Goal: Task Accomplishment & Management: Manage account settings

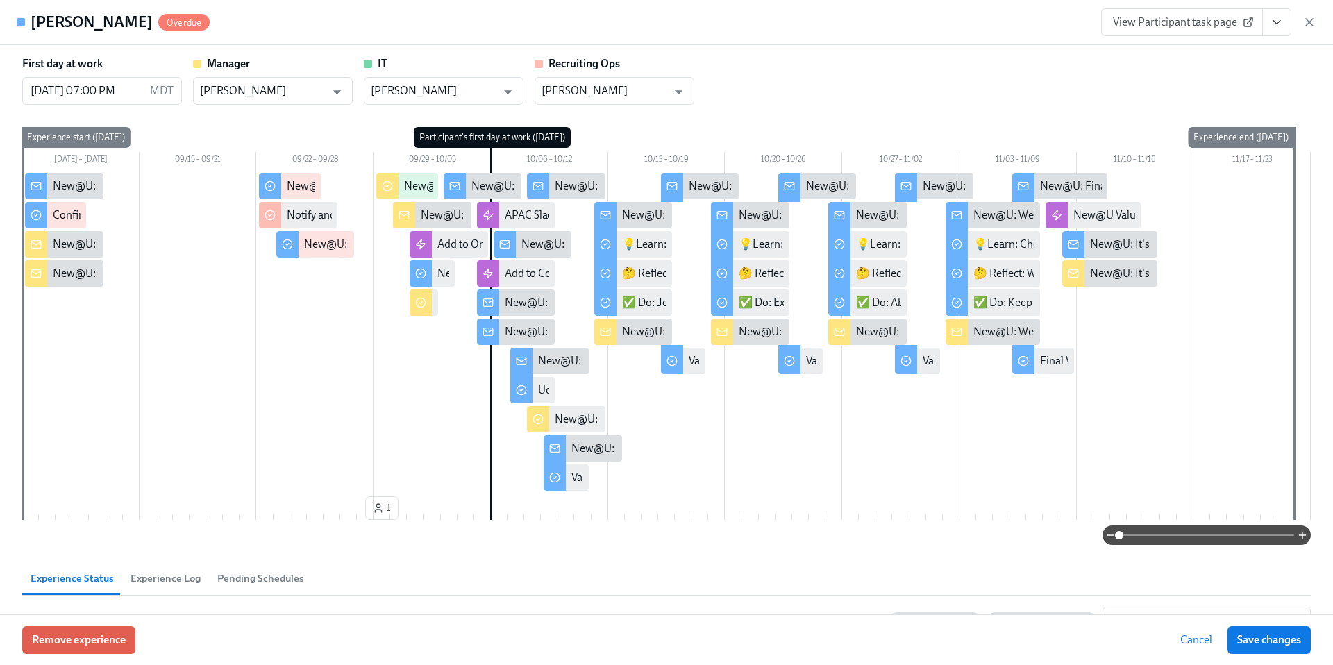
scroll to position [679, 0]
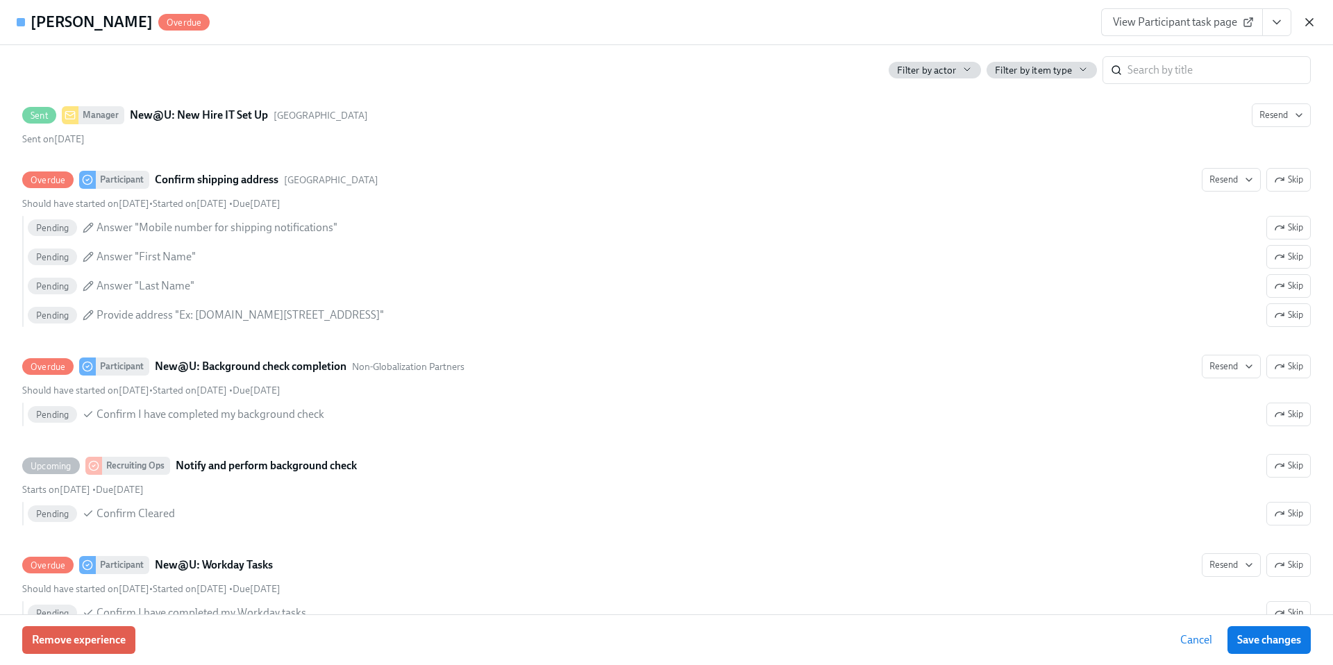
click at [1314, 27] on icon "button" at bounding box center [1309, 22] width 14 height 14
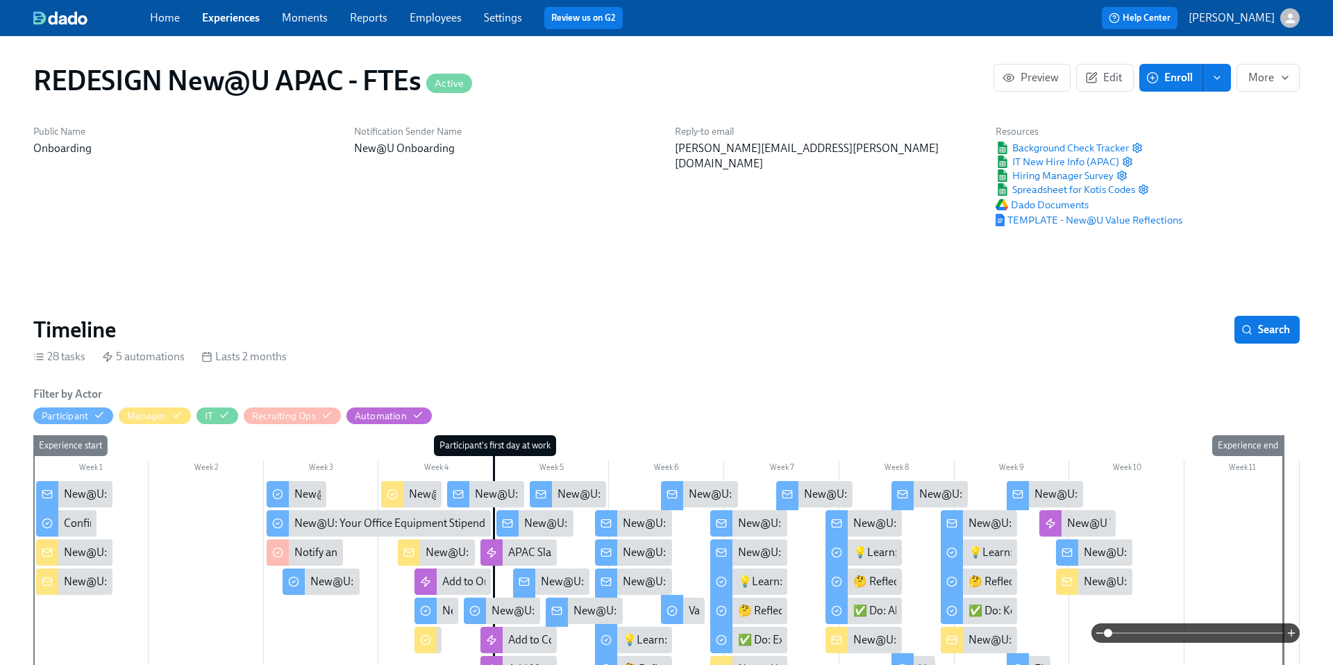
click at [251, 17] on link "Experiences" at bounding box center [231, 17] width 58 height 13
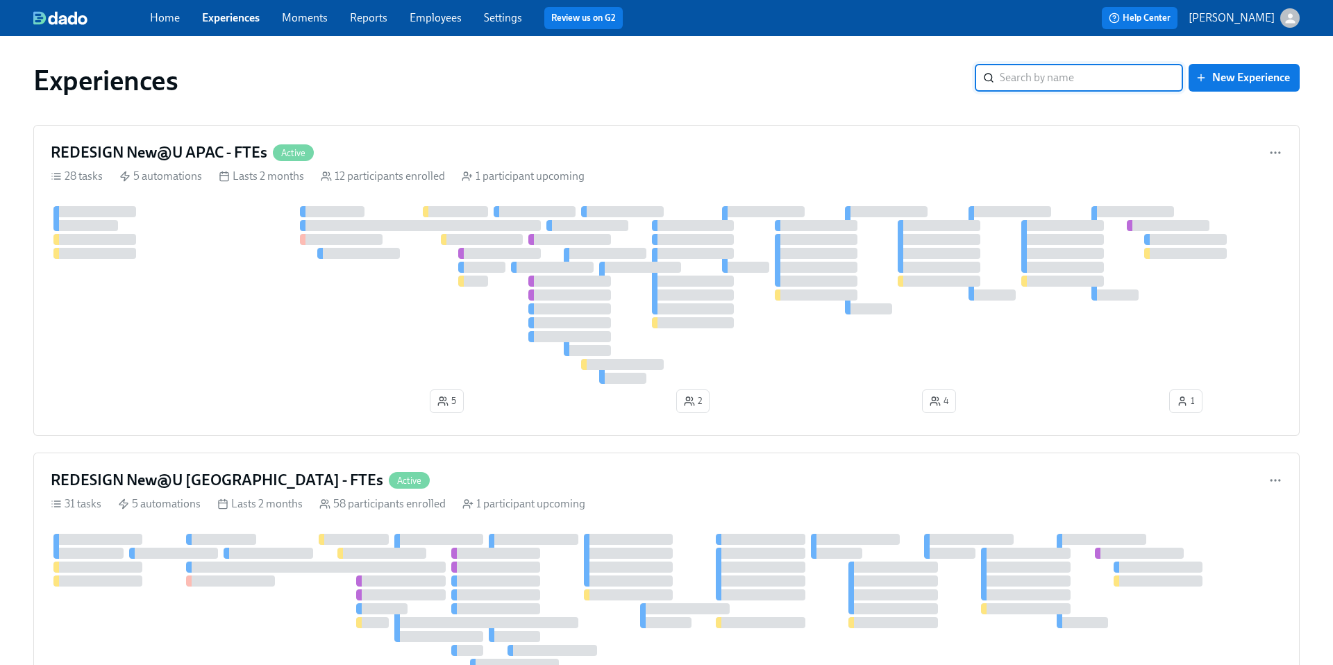
click at [1021, 78] on input "search" at bounding box center [1090, 78] width 183 height 28
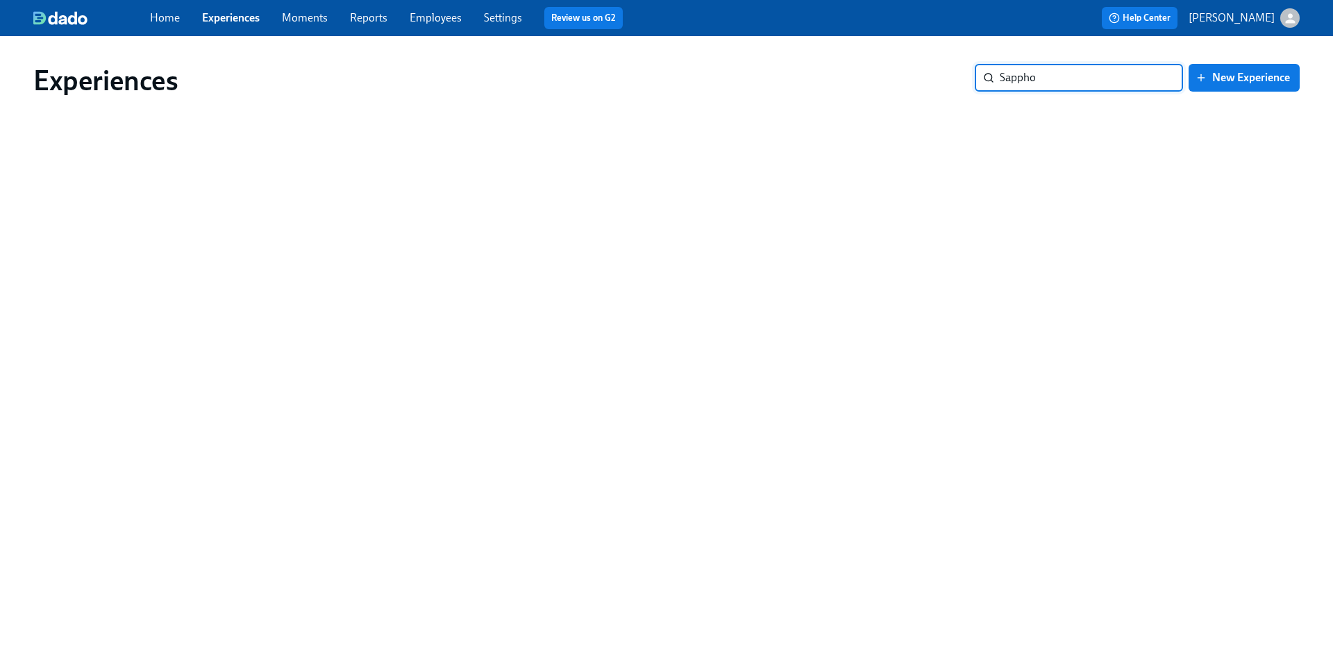
type input "Sappho"
click at [433, 17] on link "Employees" at bounding box center [435, 17] width 52 height 13
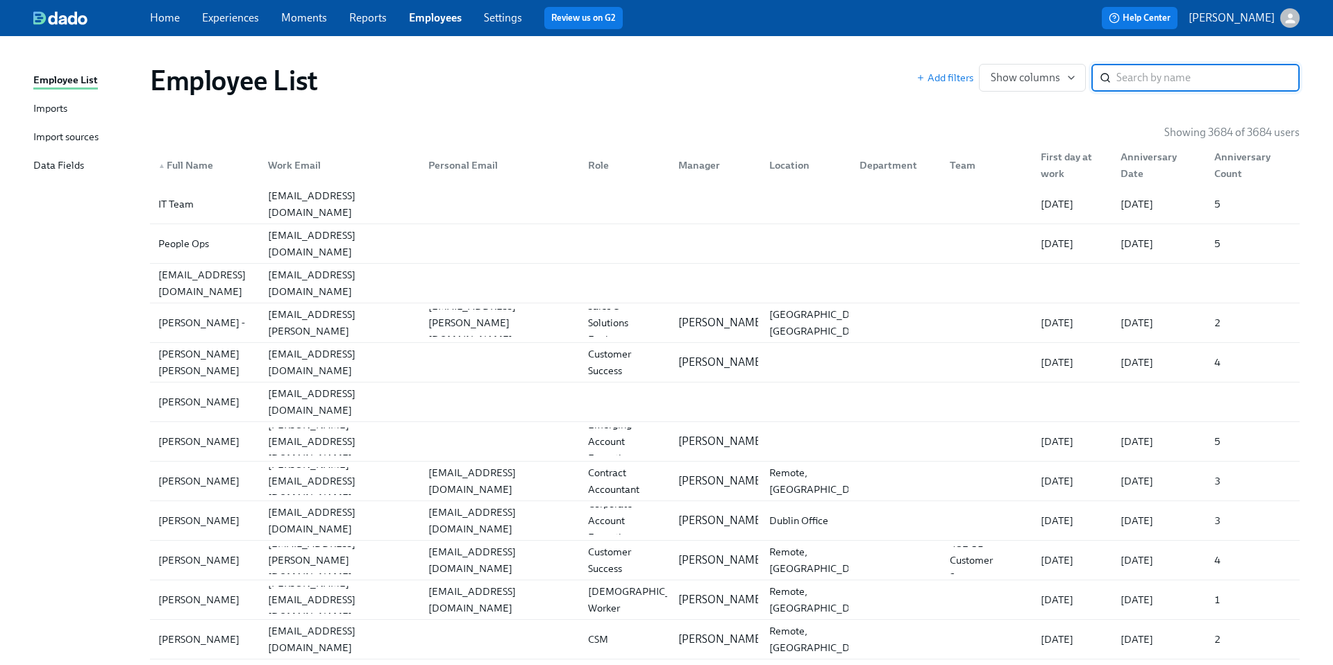
click at [1172, 82] on input "search" at bounding box center [1207, 78] width 183 height 28
type input "Sappho"
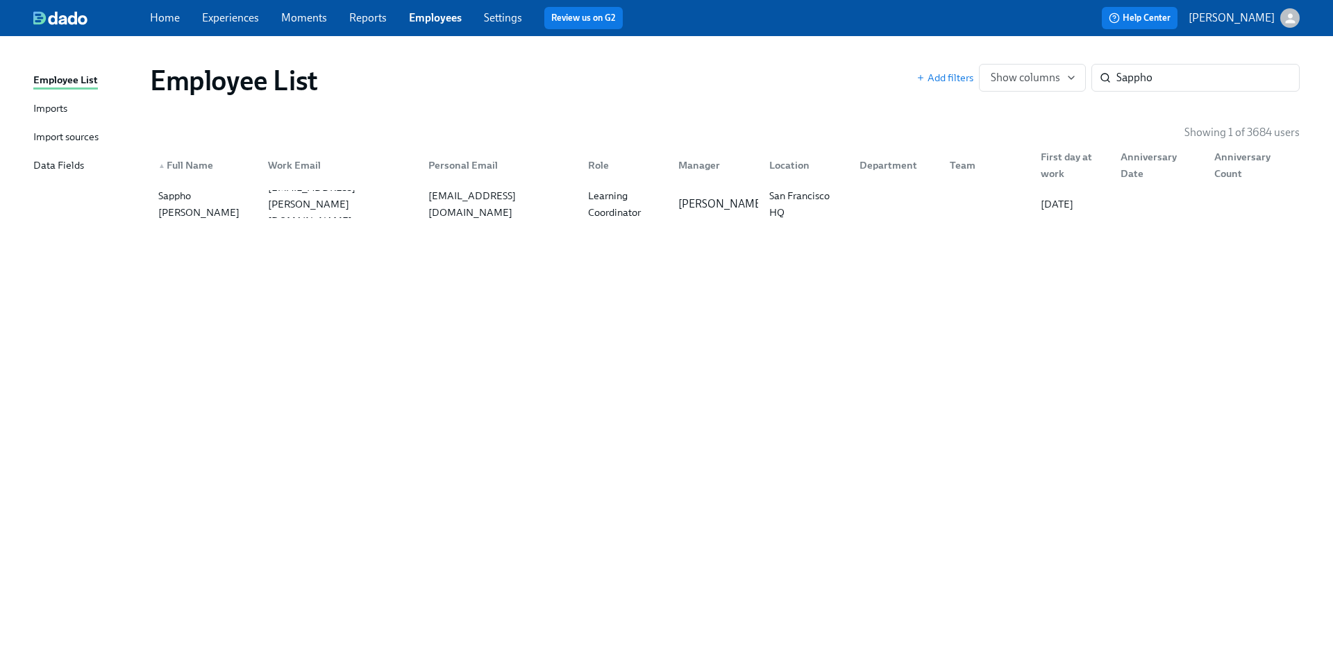
click at [165, 21] on link "Home" at bounding box center [165, 17] width 30 height 13
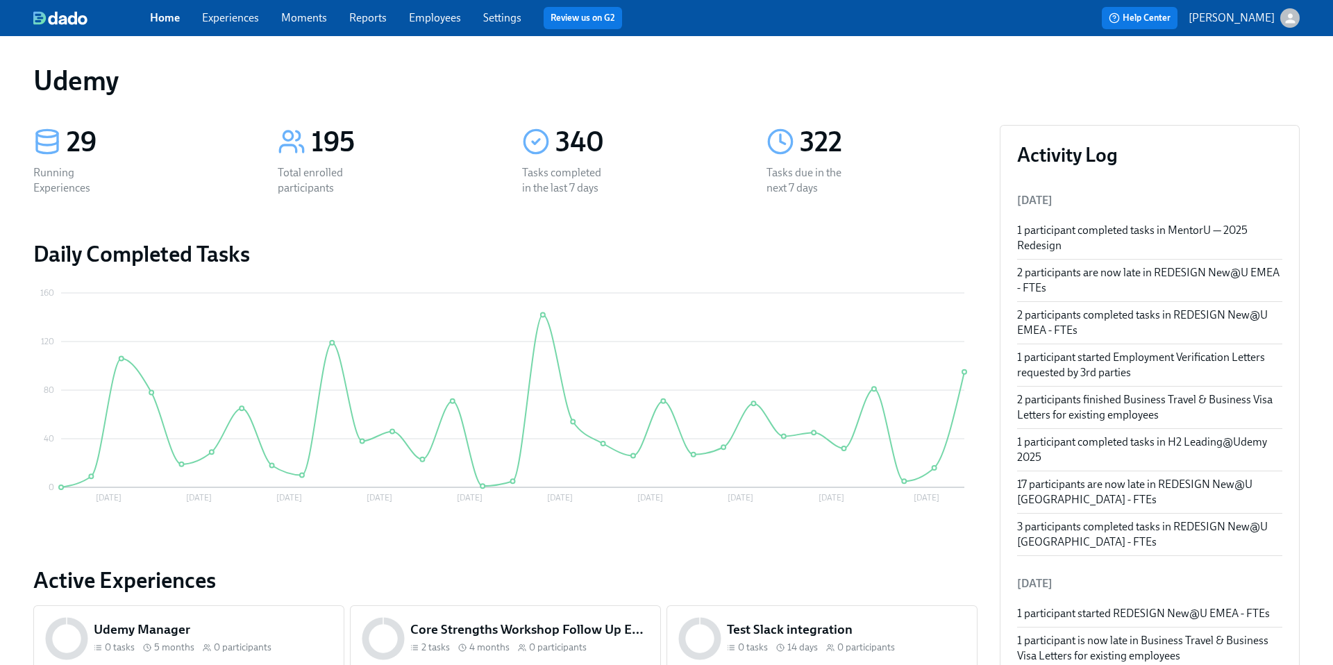
click at [228, 22] on link "Experiences" at bounding box center [230, 17] width 57 height 13
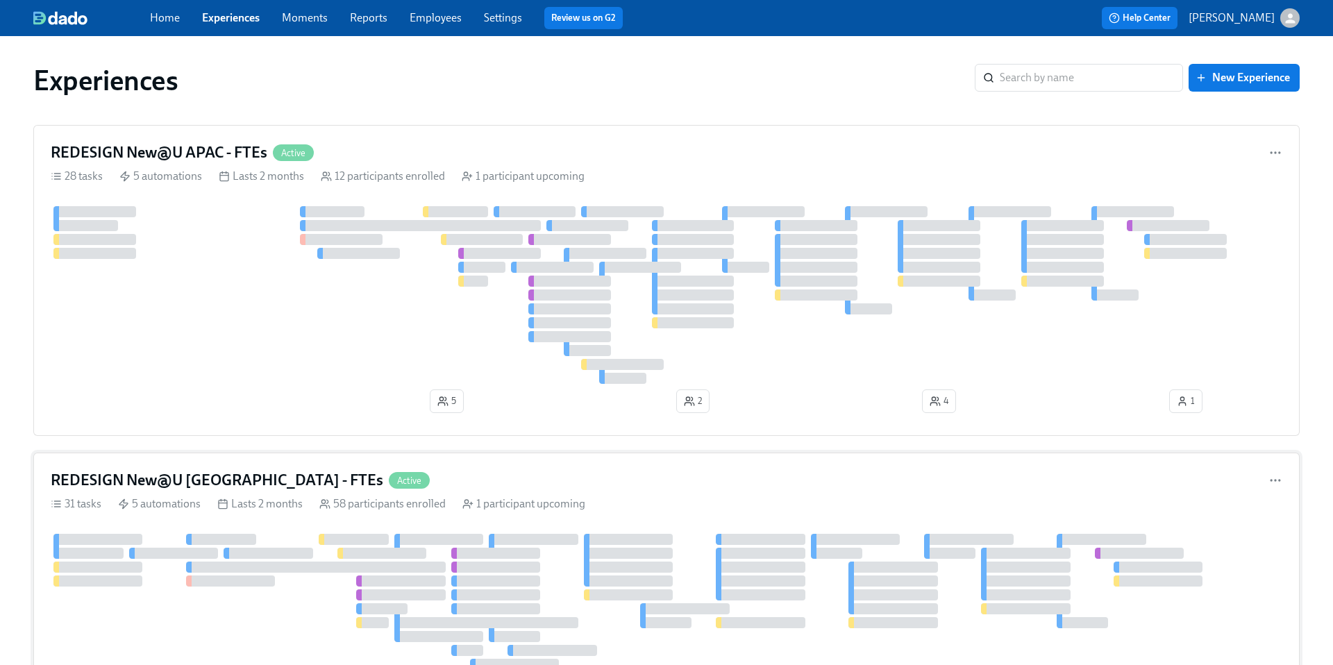
click at [242, 481] on h4 "REDESIGN New@U [GEOGRAPHIC_DATA] - FTEs" at bounding box center [217, 480] width 332 height 21
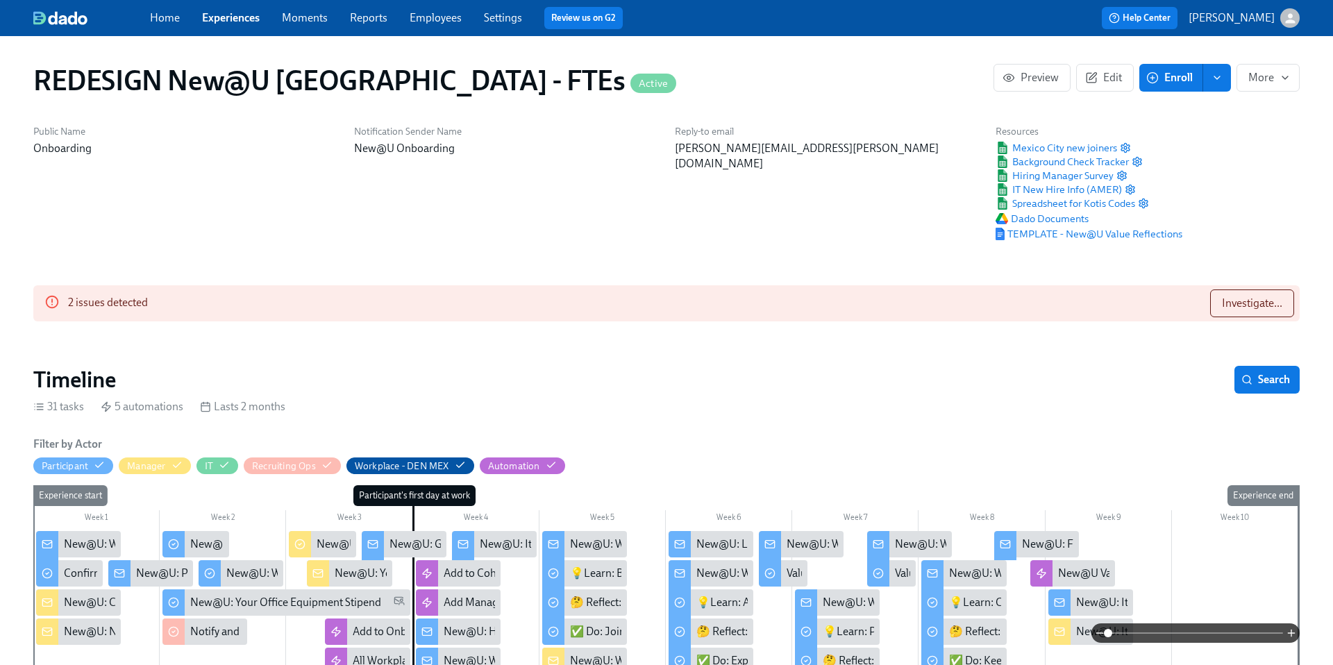
scroll to position [0, 8986]
click at [1246, 302] on span "Investigate..." at bounding box center [1251, 303] width 60 height 14
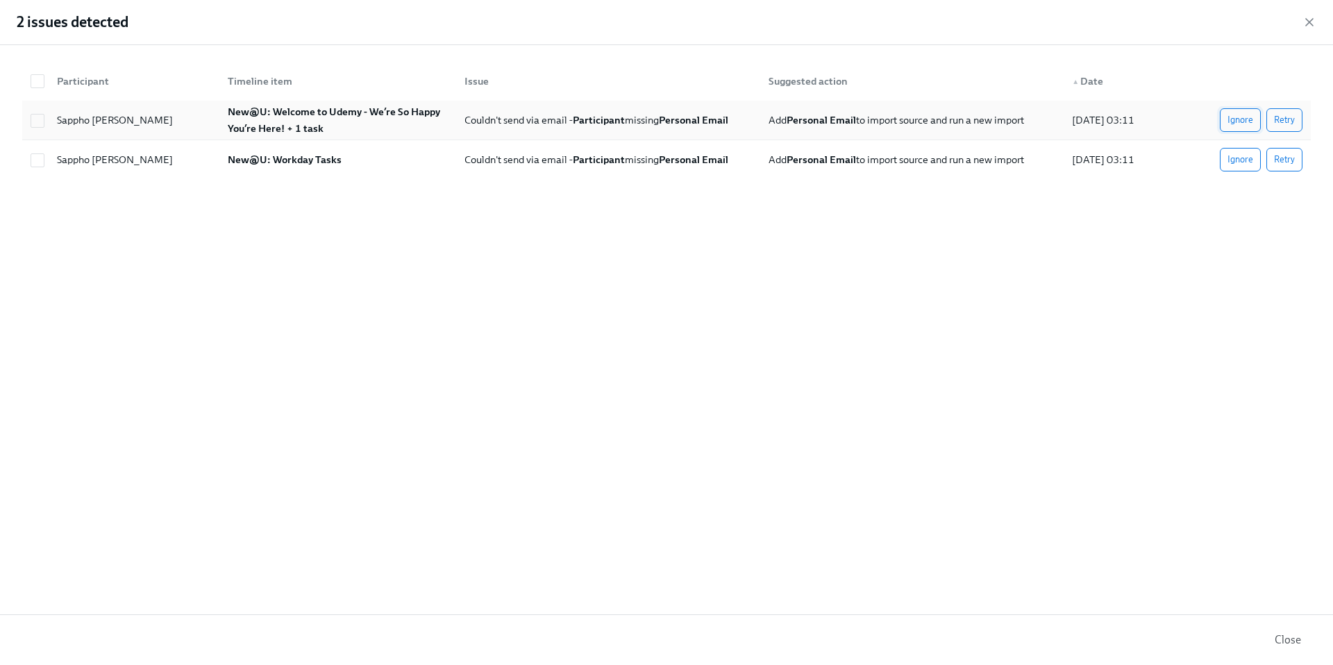
click at [1240, 119] on span "Ignore" at bounding box center [1240, 120] width 26 height 14
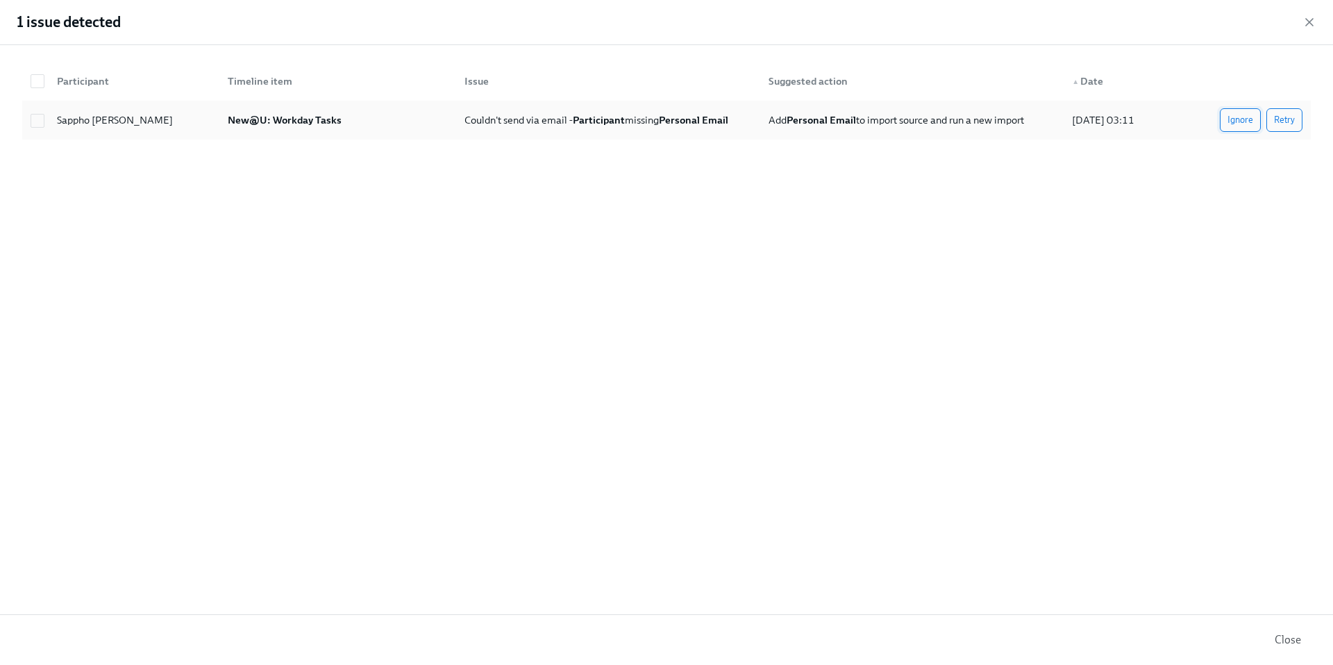
click at [1238, 127] on button "Ignore" at bounding box center [1239, 120] width 41 height 24
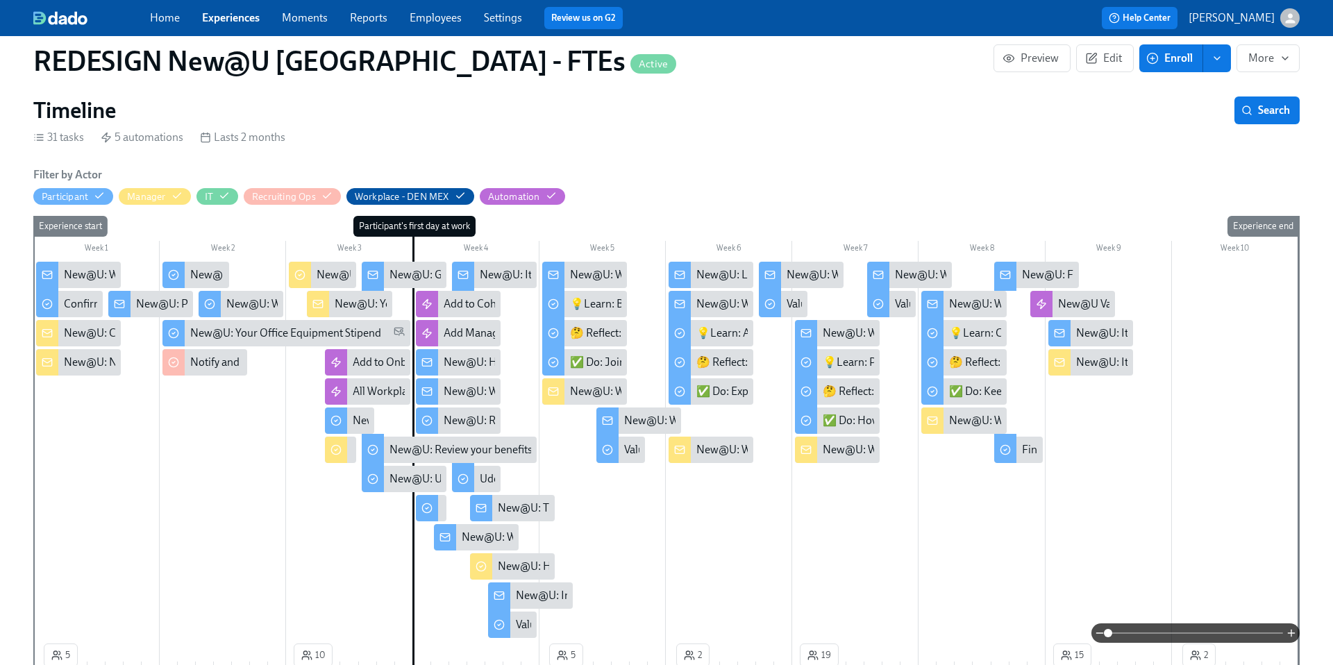
scroll to position [262, 0]
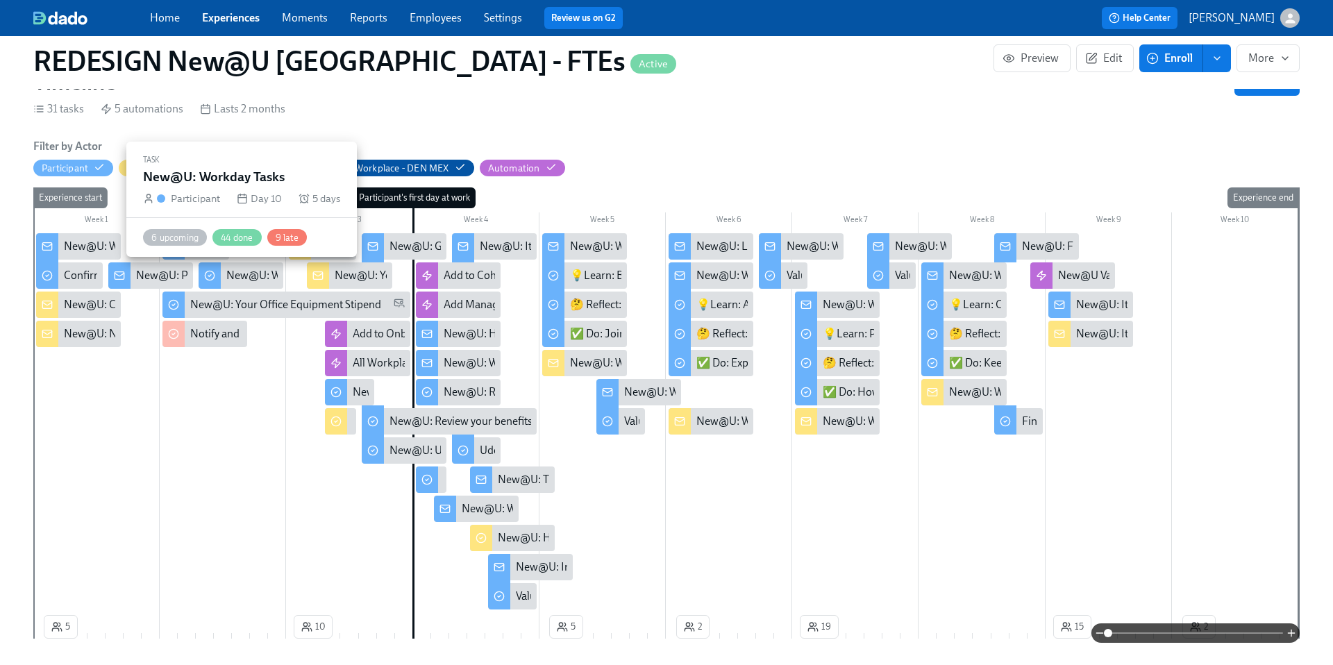
click at [246, 277] on div "New@U: Workday Tasks" at bounding box center [284, 275] width 116 height 15
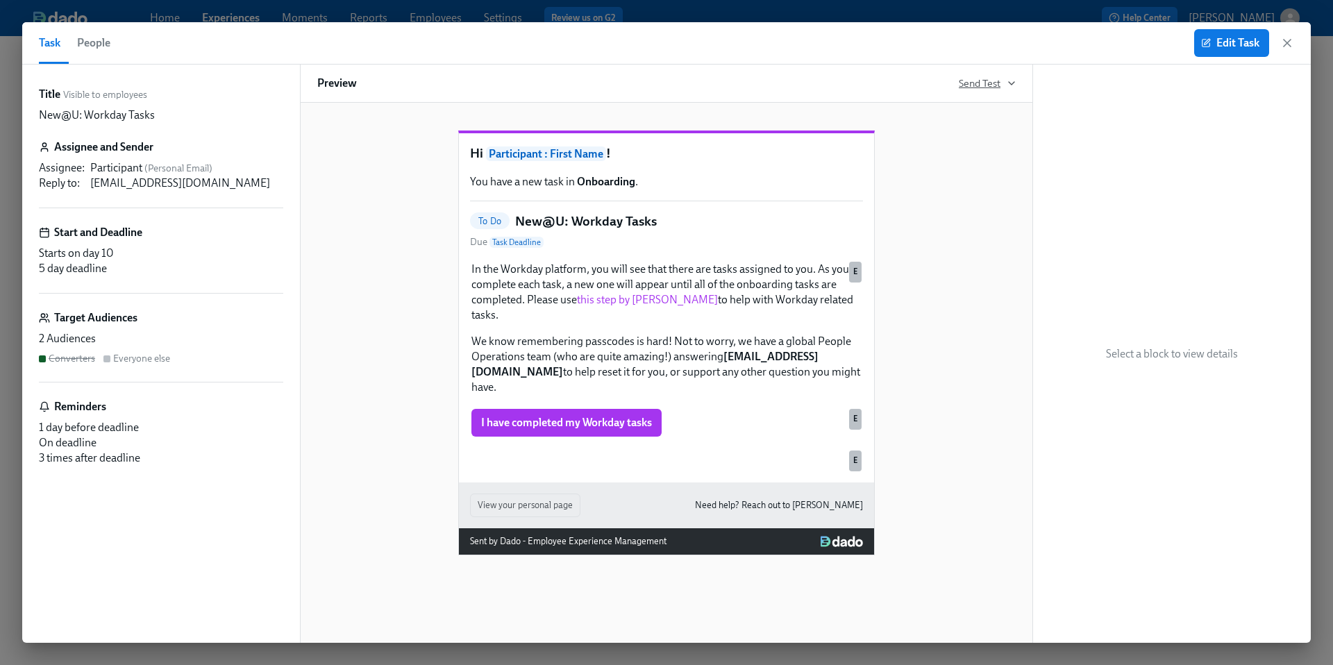
click at [1011, 82] on icon "button" at bounding box center [1011, 83] width 11 height 11
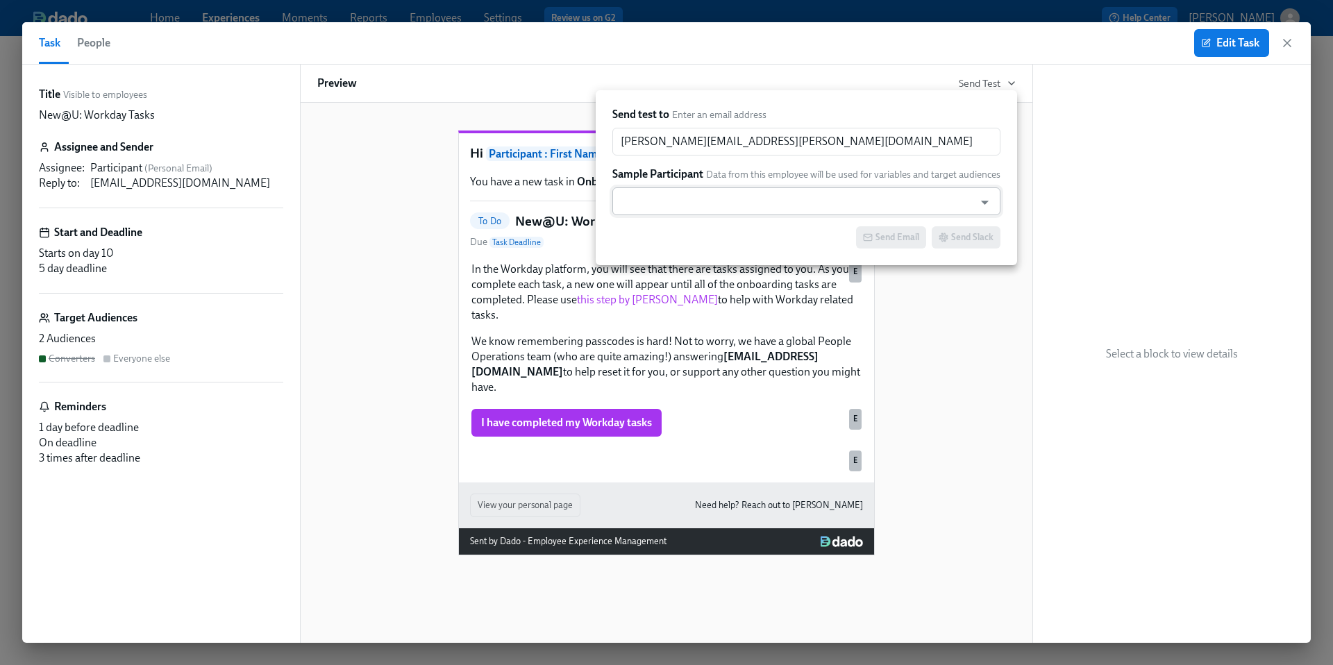
click at [760, 202] on input "text" at bounding box center [793, 201] width 348 height 28
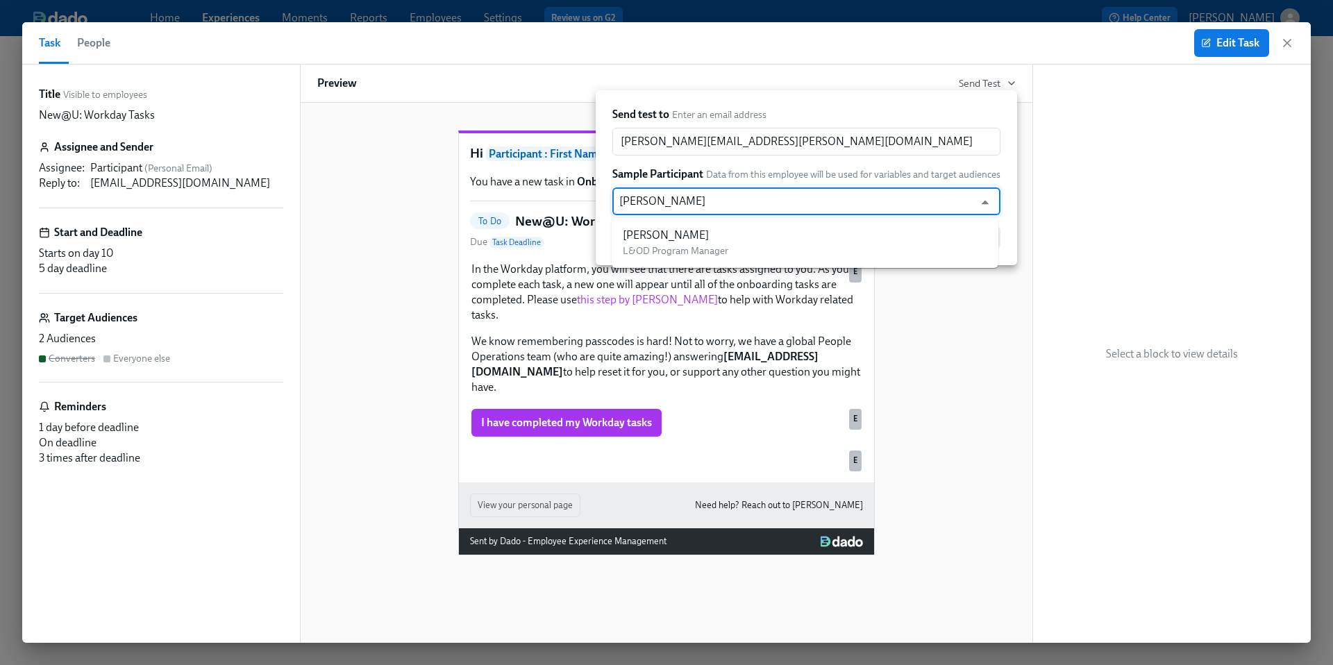
type input "[PERSON_NAME]"
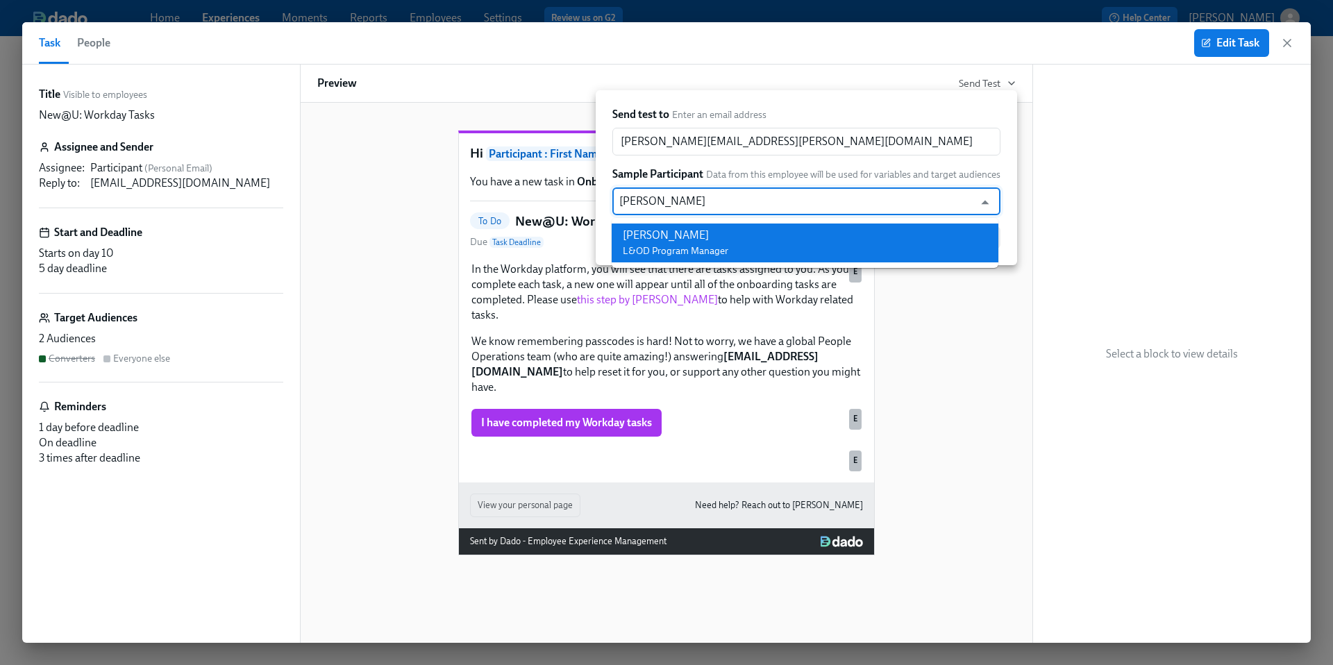
click at [698, 245] on span "L&OD Program Manager" at bounding box center [675, 251] width 105 height 12
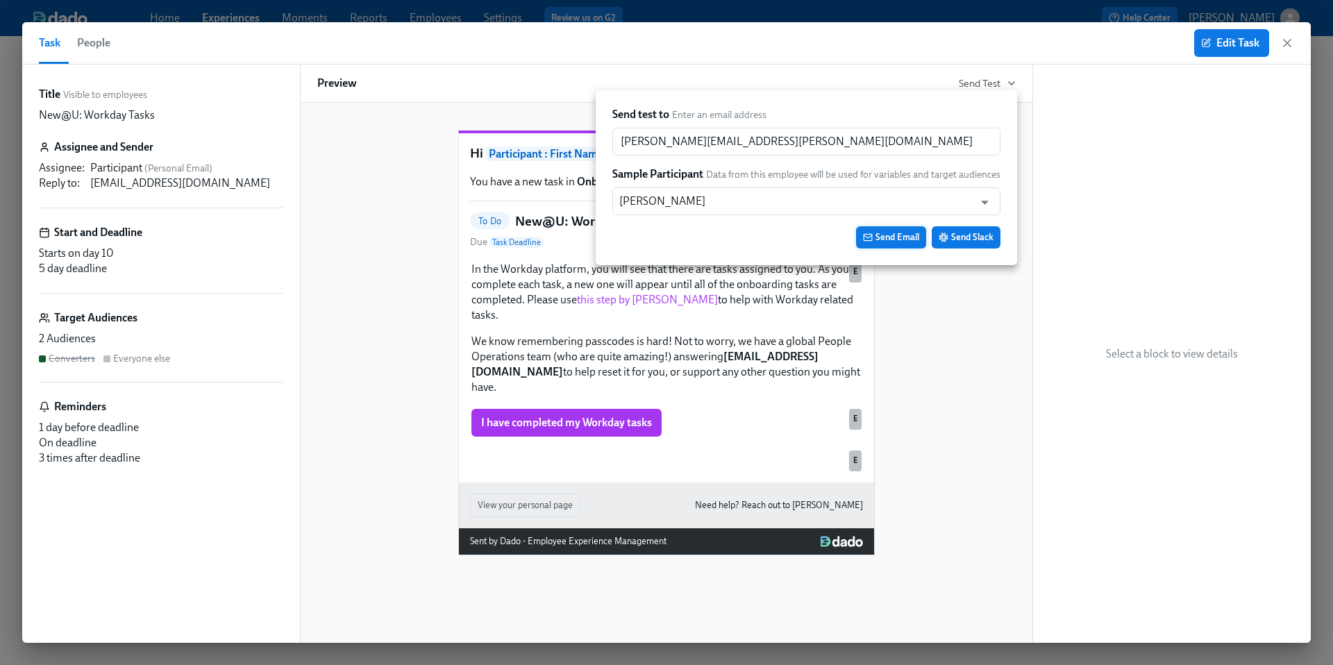
click at [894, 235] on span "Send Email" at bounding box center [891, 237] width 56 height 14
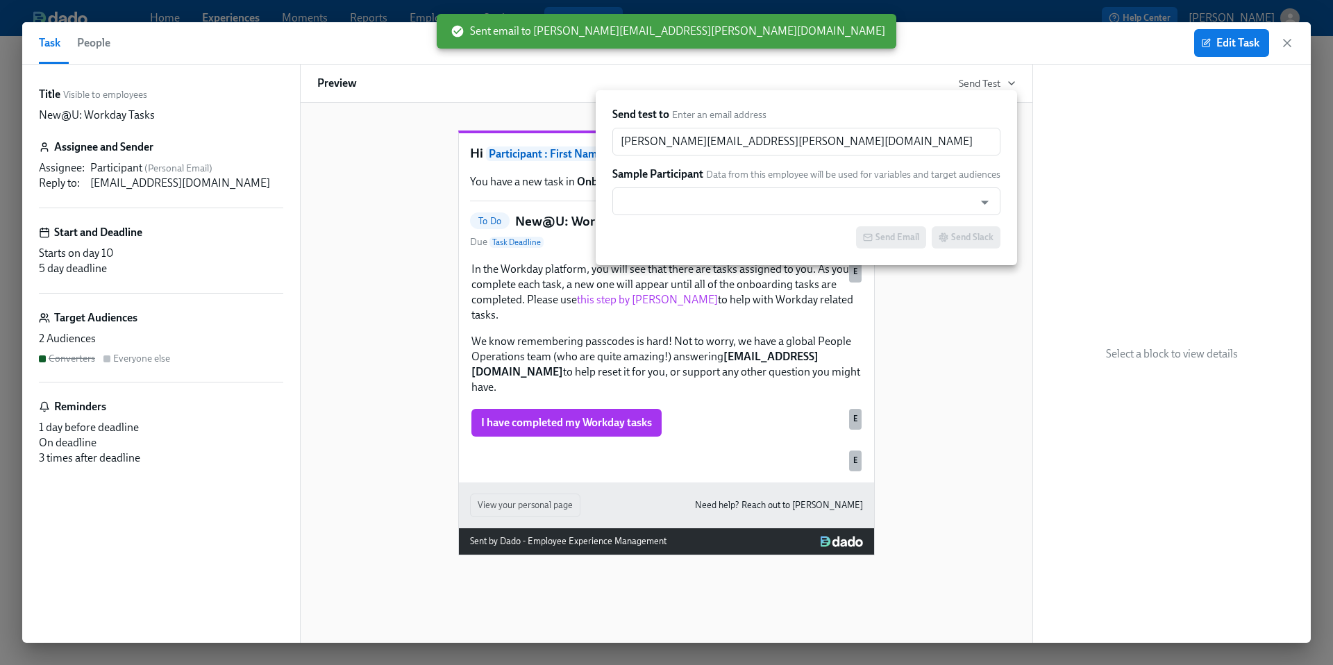
scroll to position [0, 18681]
click at [1290, 42] on div at bounding box center [666, 332] width 1333 height 665
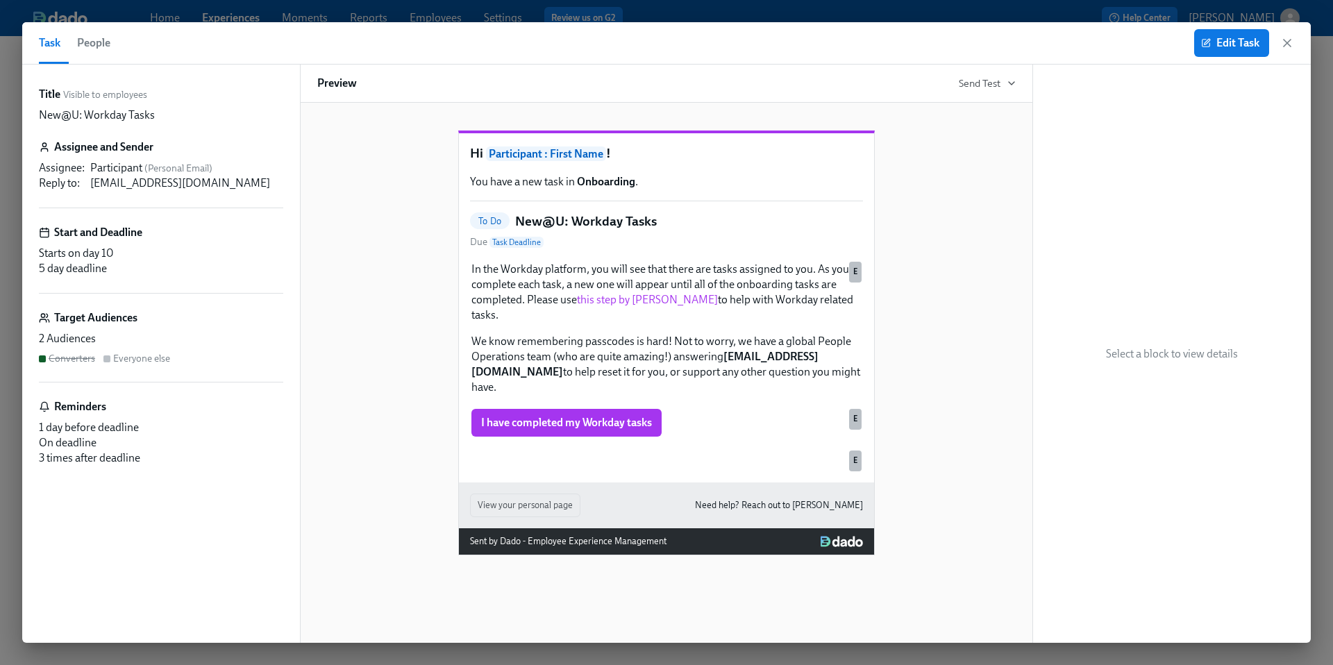
click at [1290, 42] on icon "button" at bounding box center [1287, 43] width 14 height 14
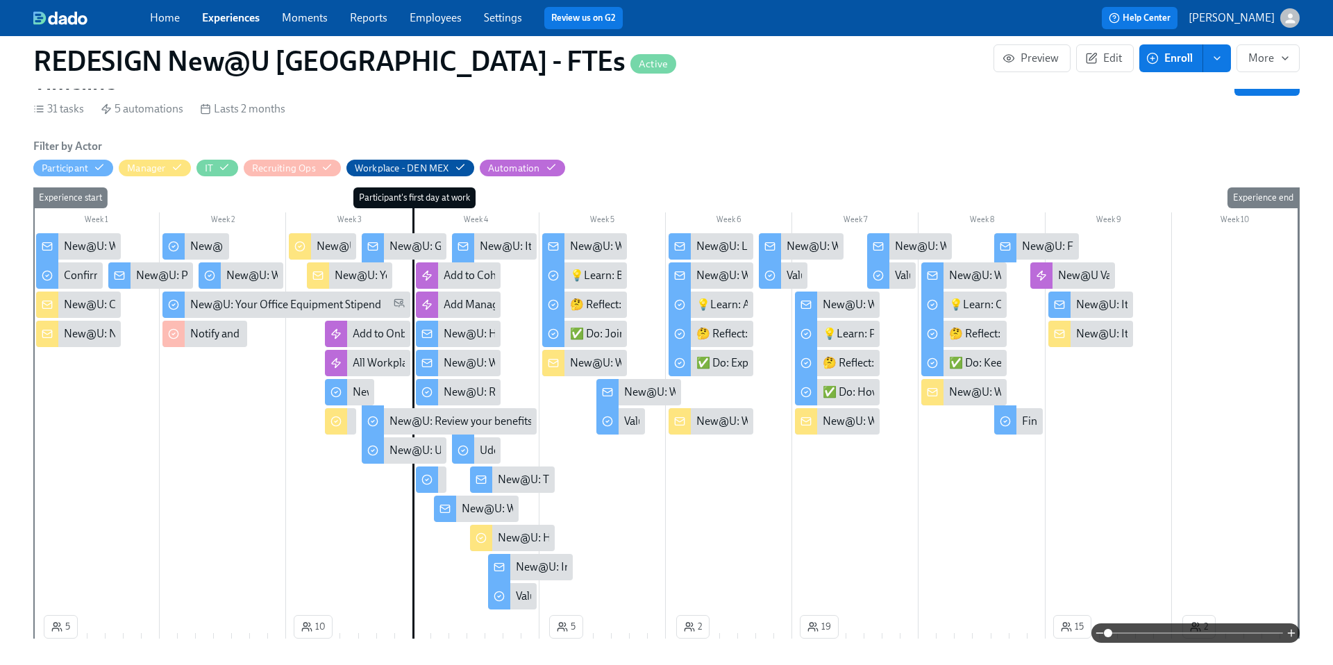
click at [225, 15] on link "Experiences" at bounding box center [231, 17] width 58 height 13
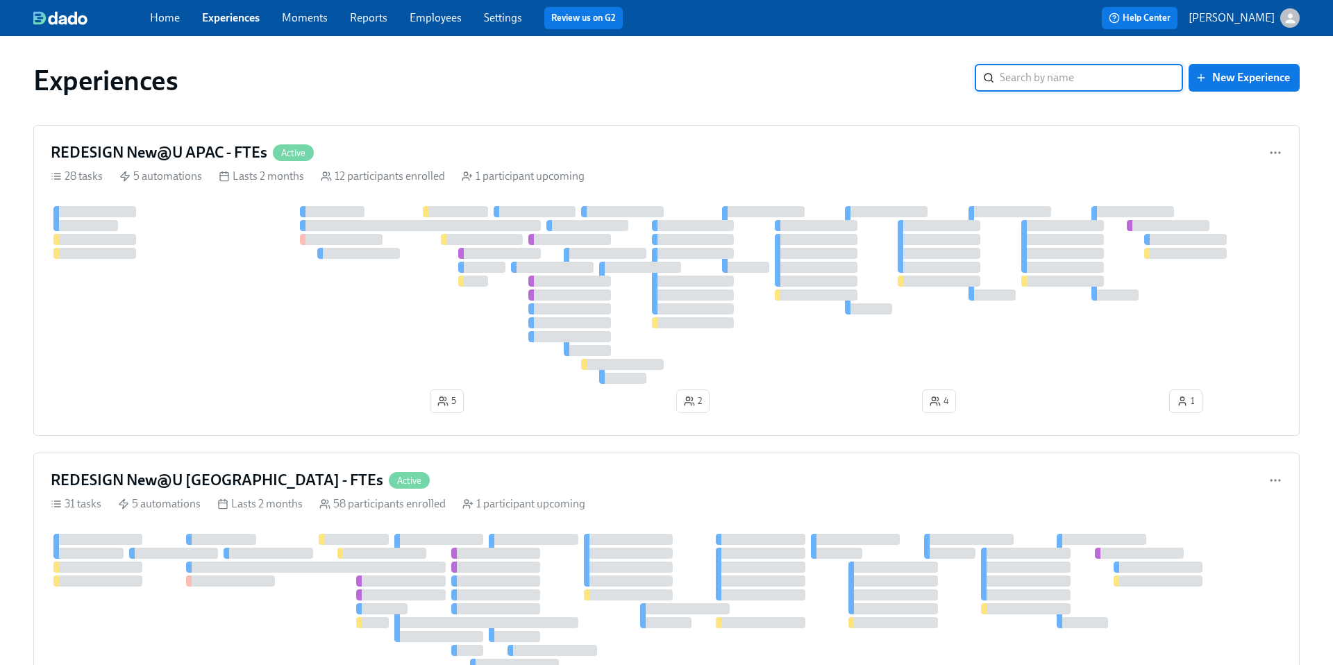
click at [1022, 74] on input "search" at bounding box center [1090, 78] width 183 height 28
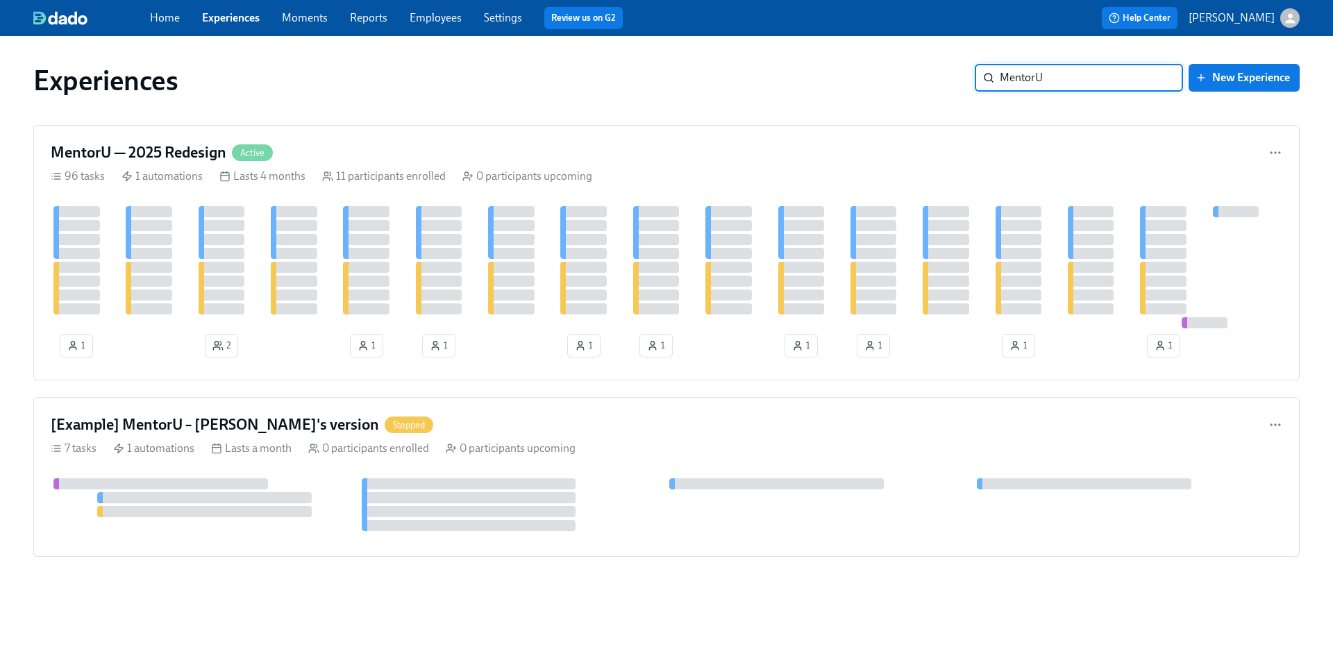
type input "MentorU"
click at [164, 146] on h4 "MentorU — 2025 Redesign" at bounding box center [139, 152] width 176 height 21
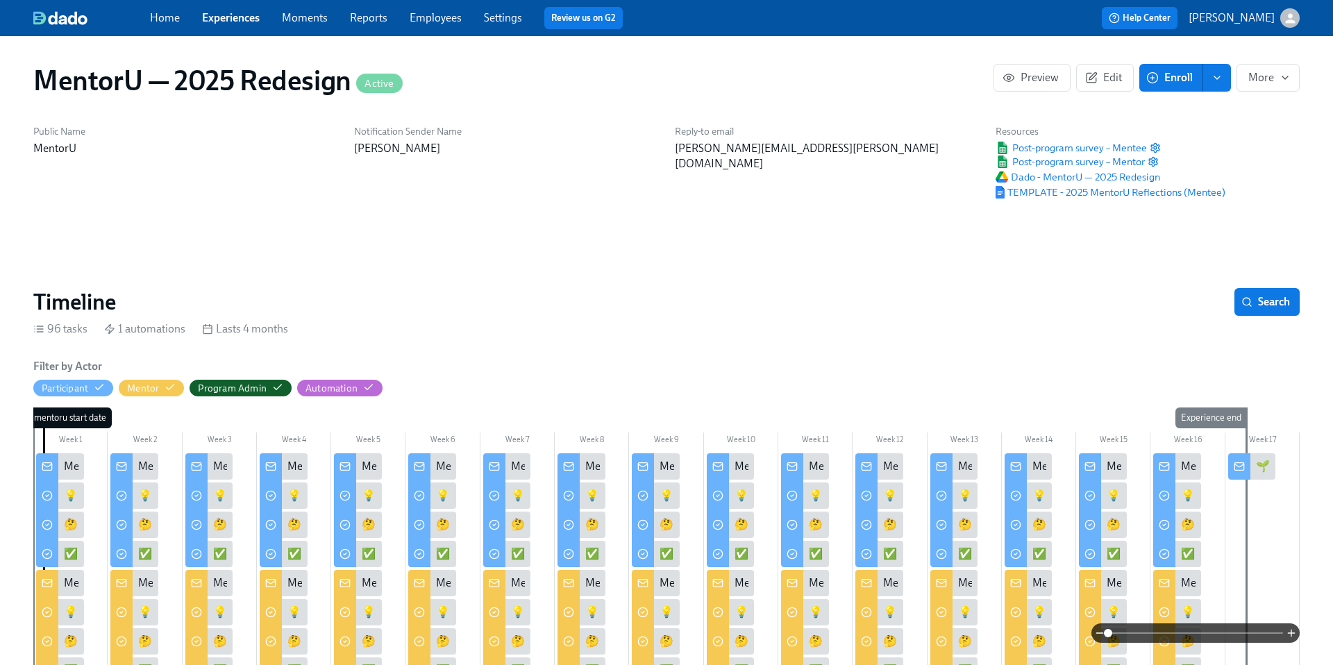
scroll to position [0, 3503]
click at [1055, 165] on span "Post-program survey – Mentor" at bounding box center [1069, 162] width 149 height 14
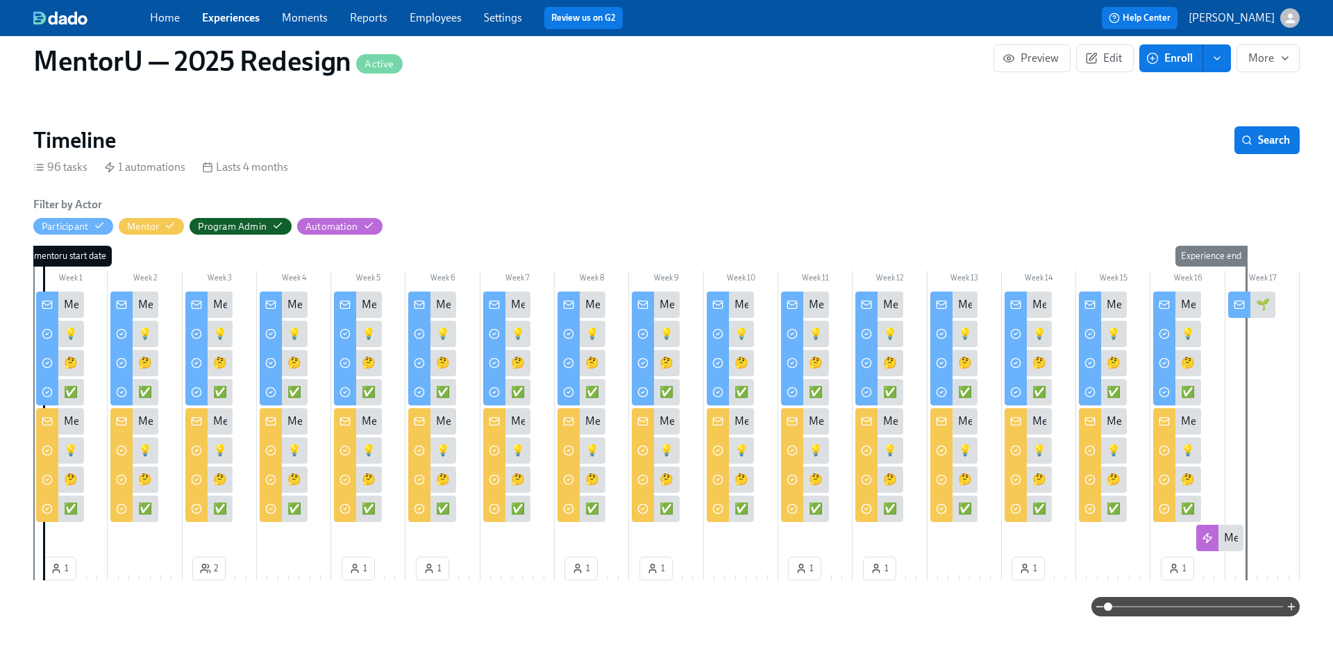
scroll to position [287, 0]
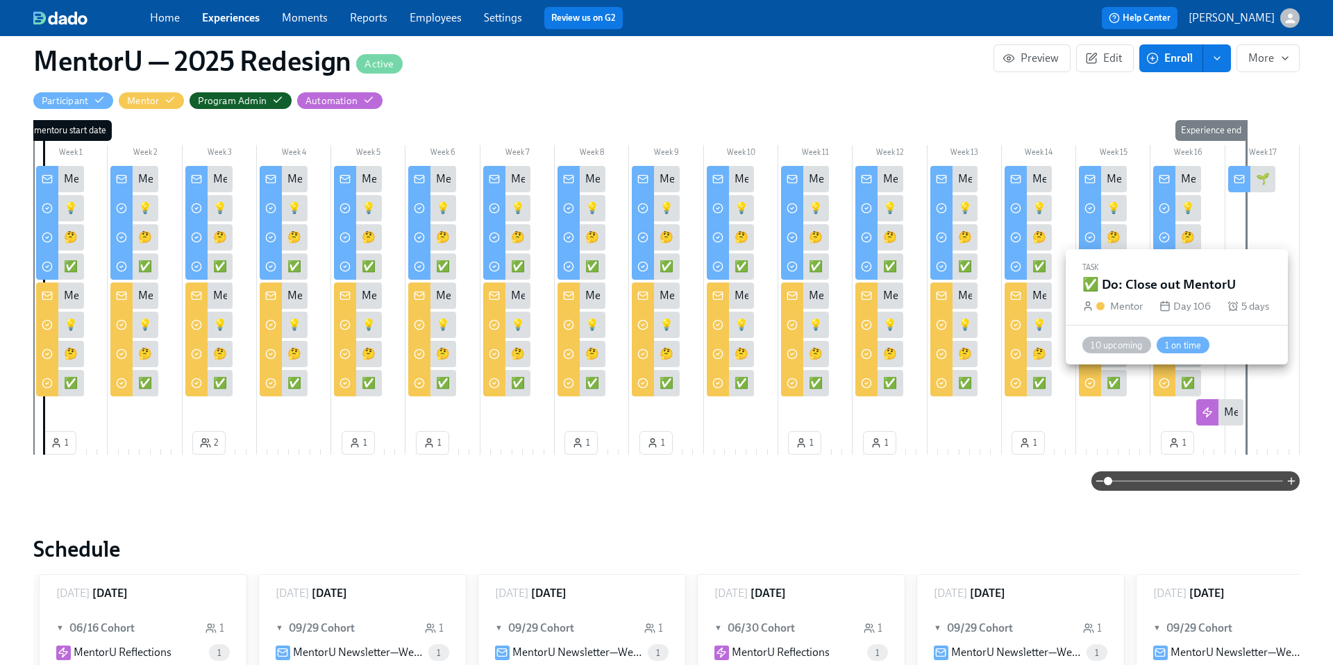
click at [1178, 376] on div "✅ Do: Close out MentorU" at bounding box center [1177, 383] width 48 height 26
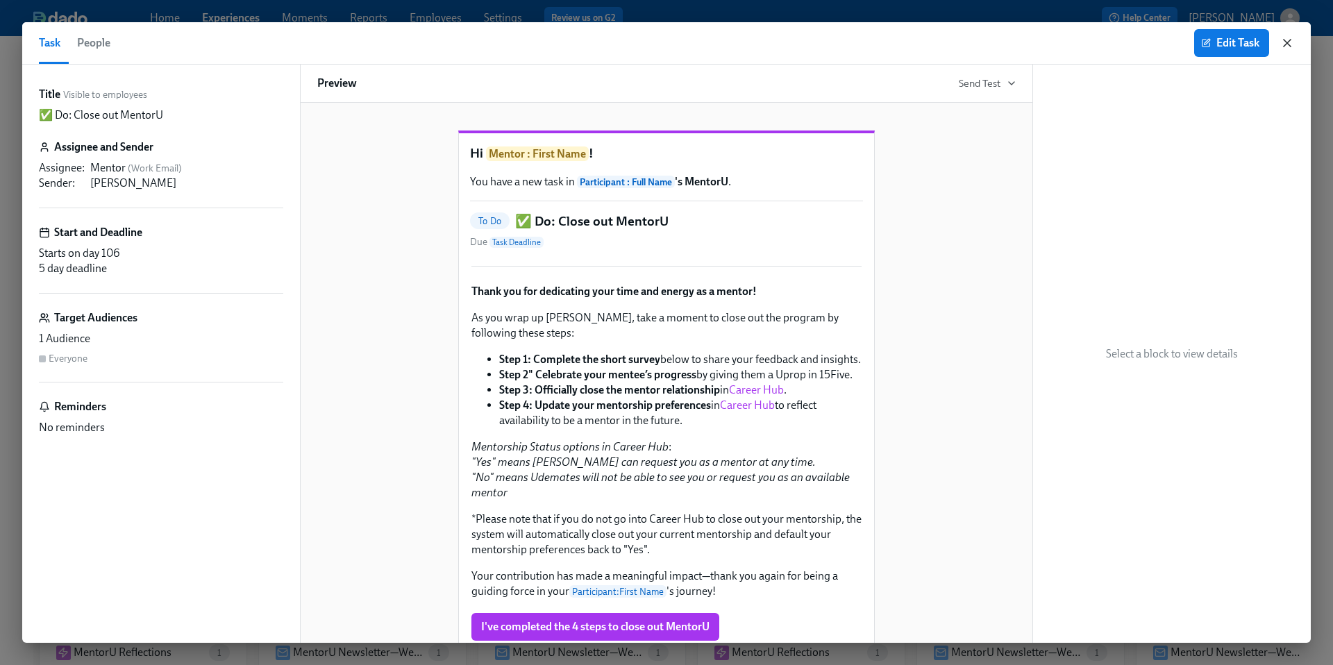
click at [1289, 43] on icon "button" at bounding box center [1287, 43] width 14 height 14
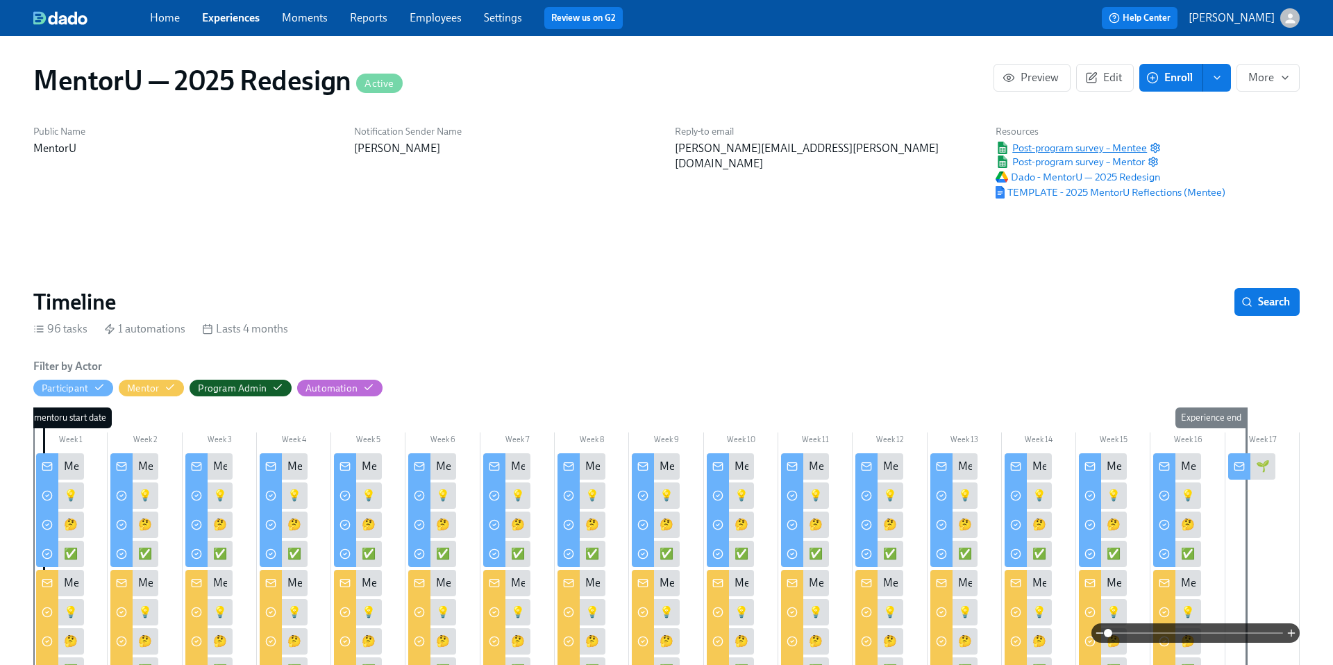
click at [1036, 146] on span "Post-program survey – Mentee" at bounding box center [1070, 148] width 151 height 14
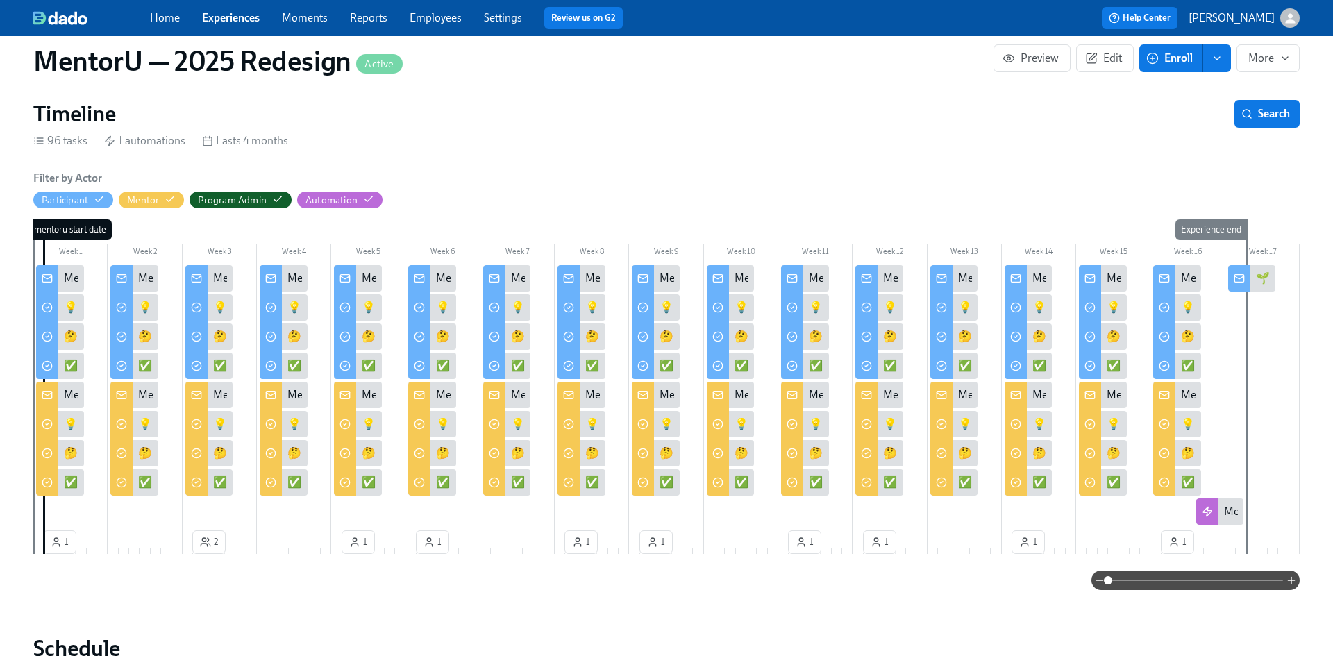
scroll to position [196, 0]
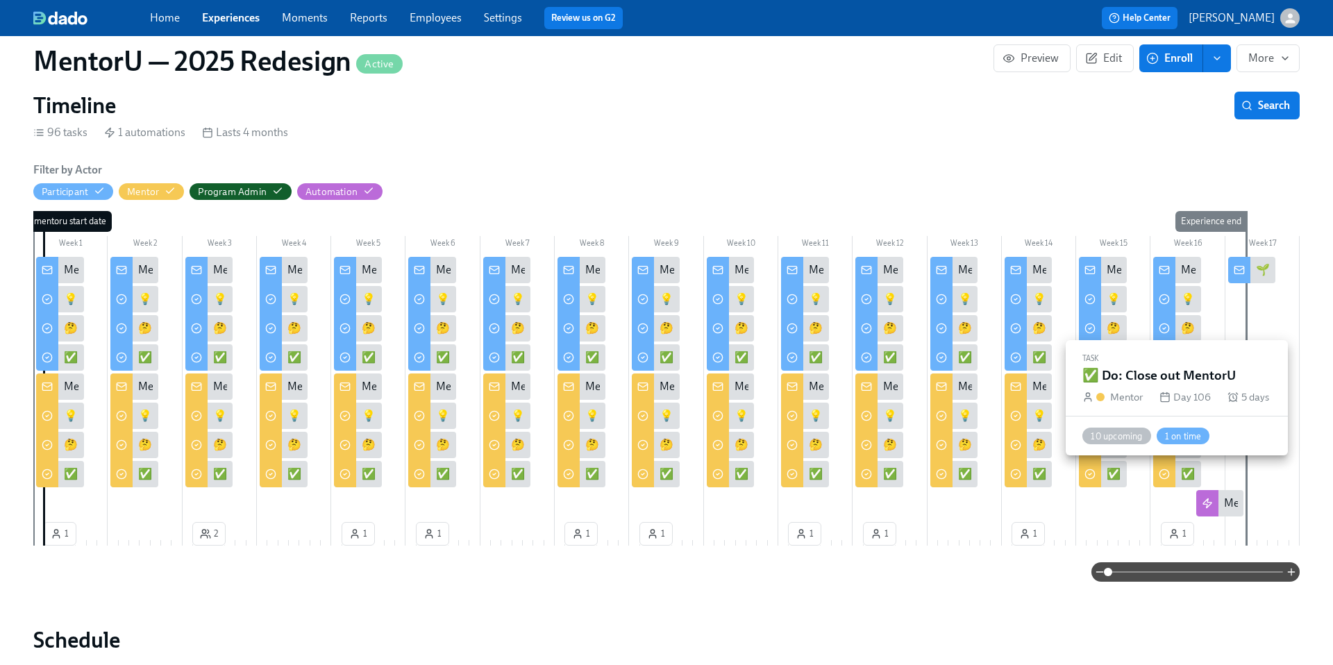
click at [1180, 475] on div "✅ Do: Close out MentorU" at bounding box center [1177, 474] width 48 height 26
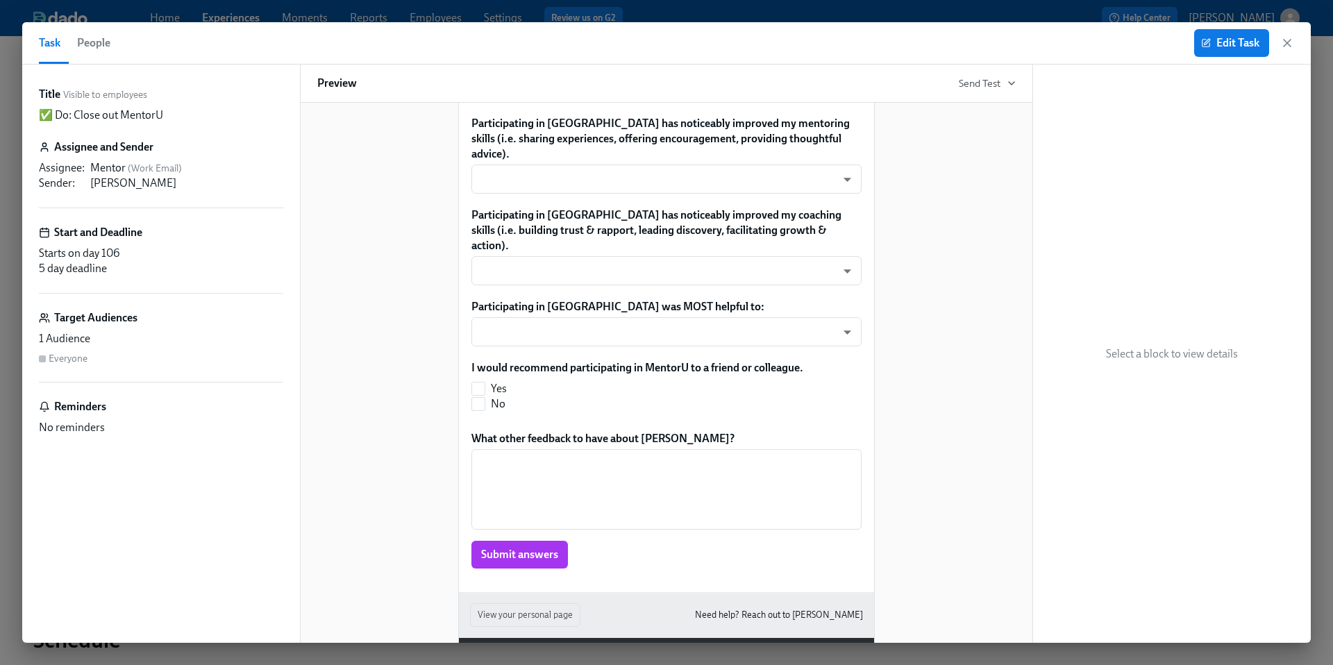
scroll to position [542, 0]
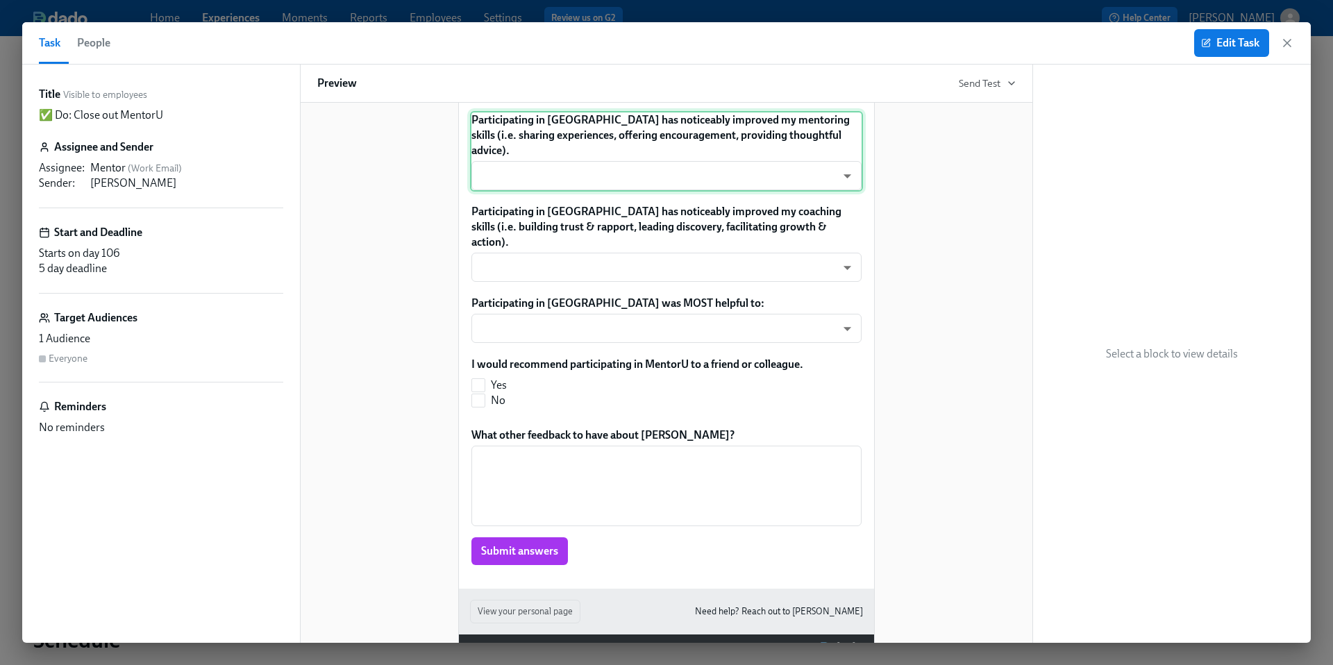
click at [802, 188] on div "Participating in [GEOGRAPHIC_DATA] has noticeably improved my mentoring skills …" at bounding box center [666, 151] width 393 height 81
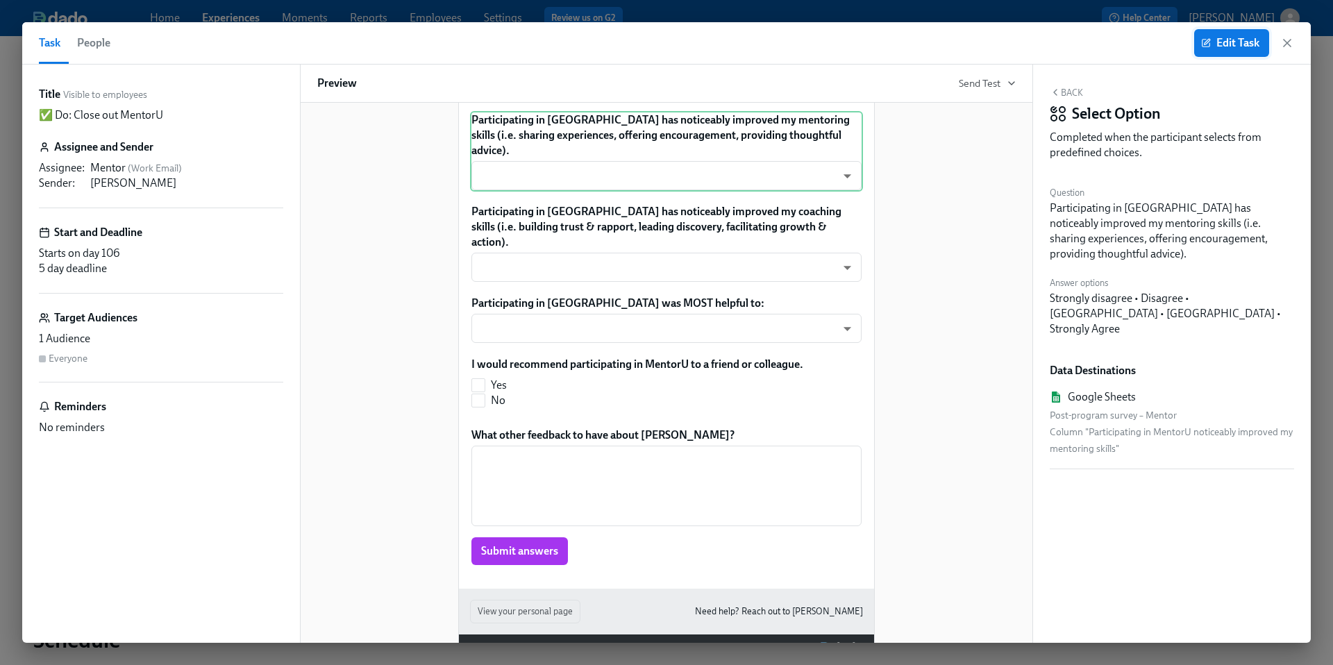
click at [1226, 46] on span "Edit Task" at bounding box center [1231, 43] width 56 height 14
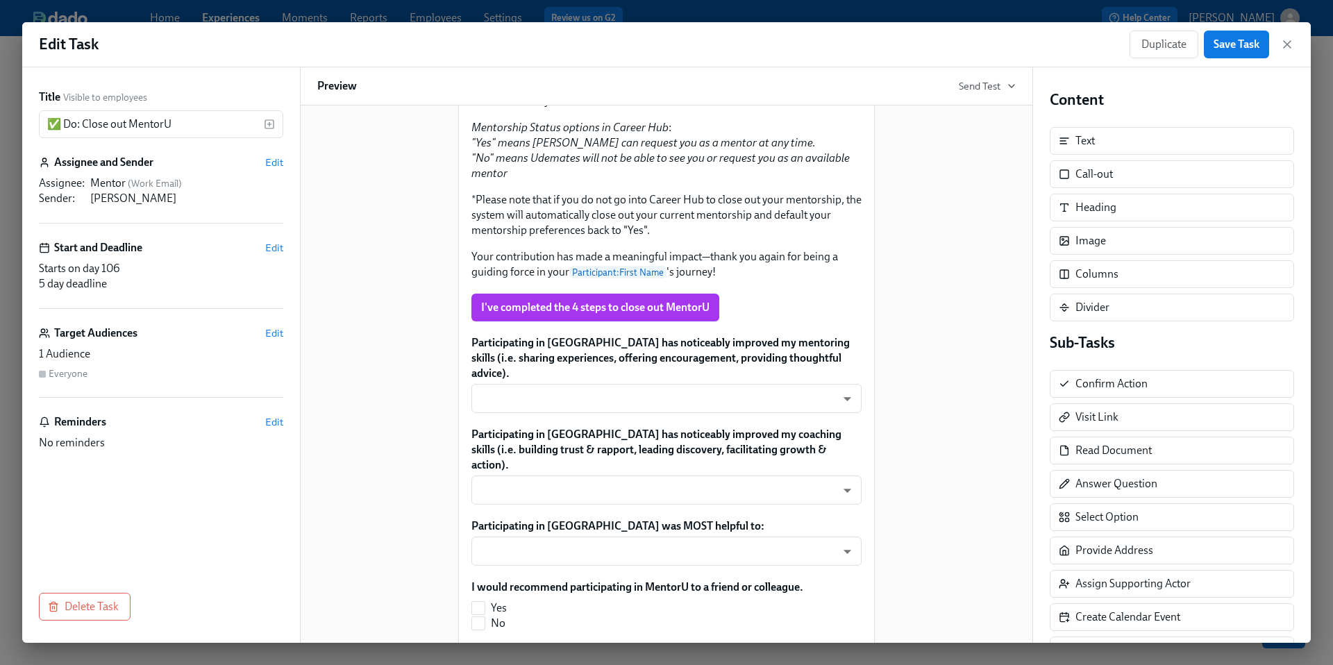
scroll to position [321, 0]
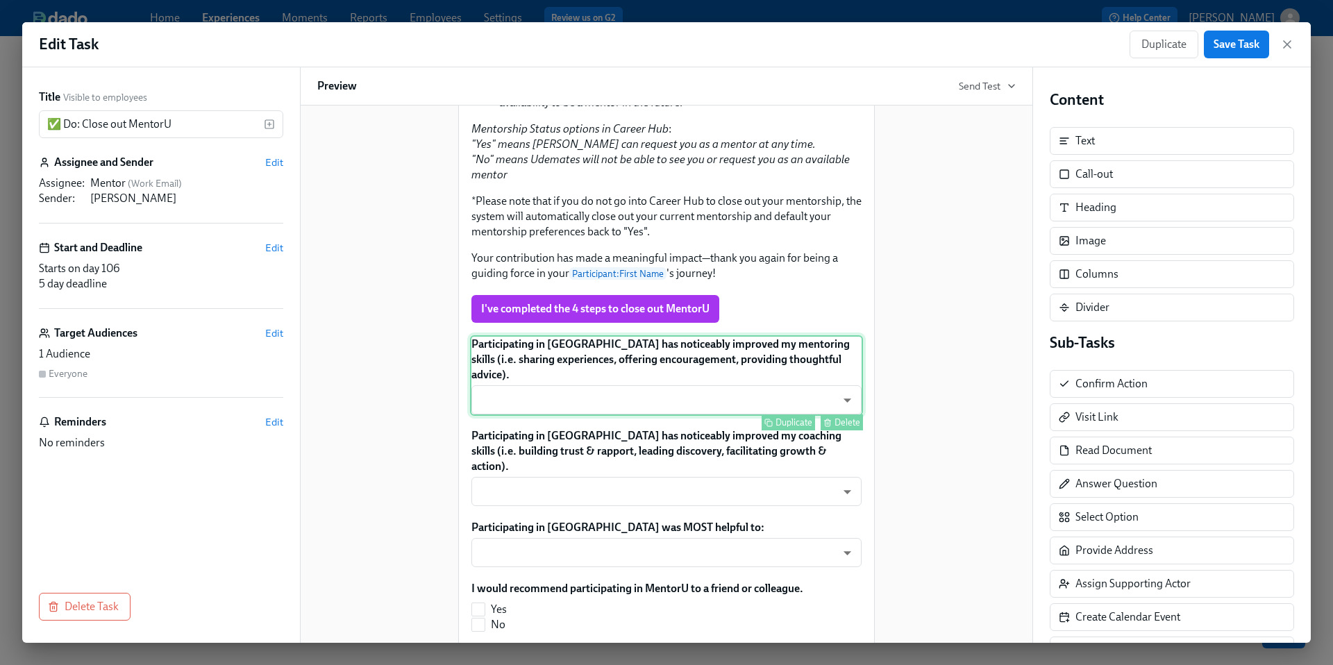
click at [645, 414] on div "Participating in [GEOGRAPHIC_DATA] has noticeably improved my mentoring skills …" at bounding box center [666, 375] width 393 height 81
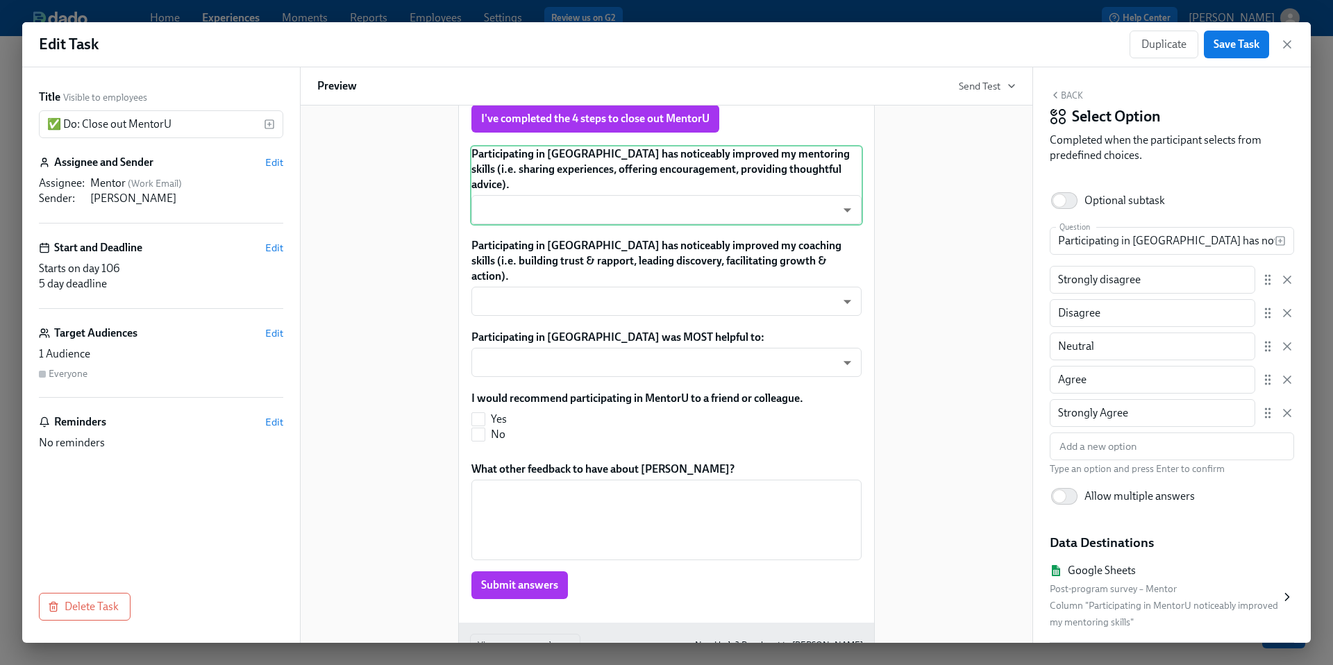
scroll to position [508, 0]
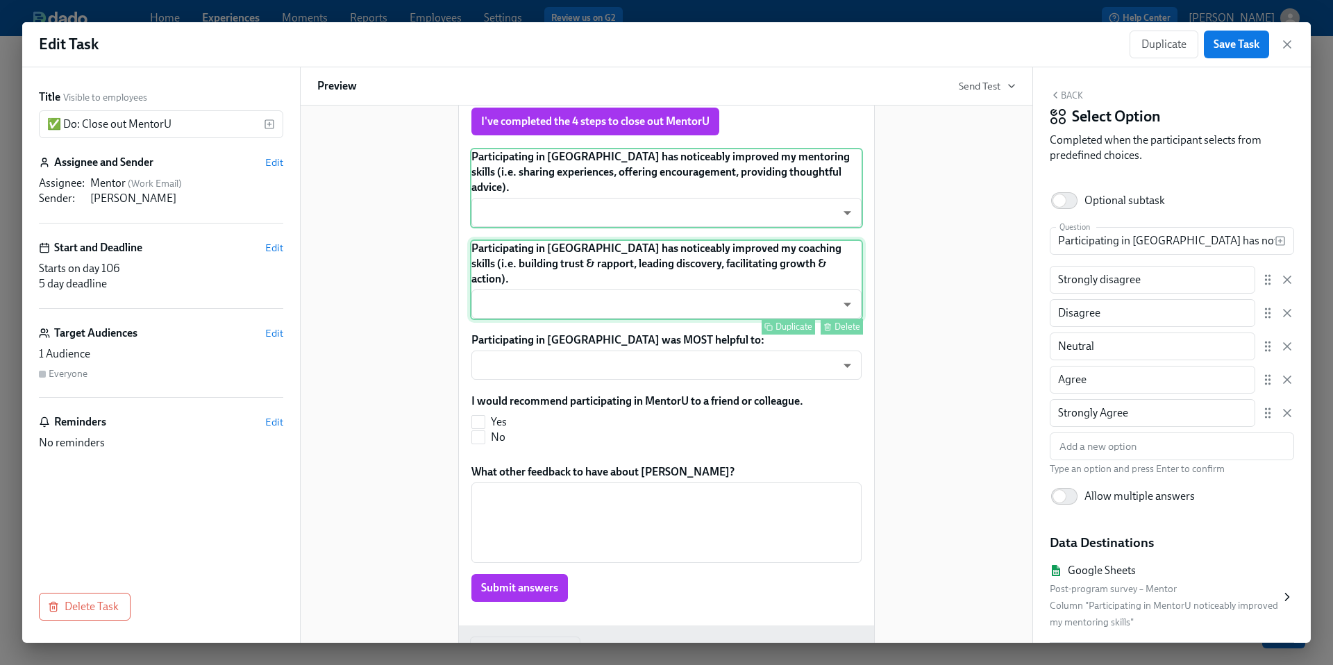
click at [671, 293] on div "Participating in [GEOGRAPHIC_DATA] has noticeably improved my coaching skills (…" at bounding box center [666, 279] width 393 height 81
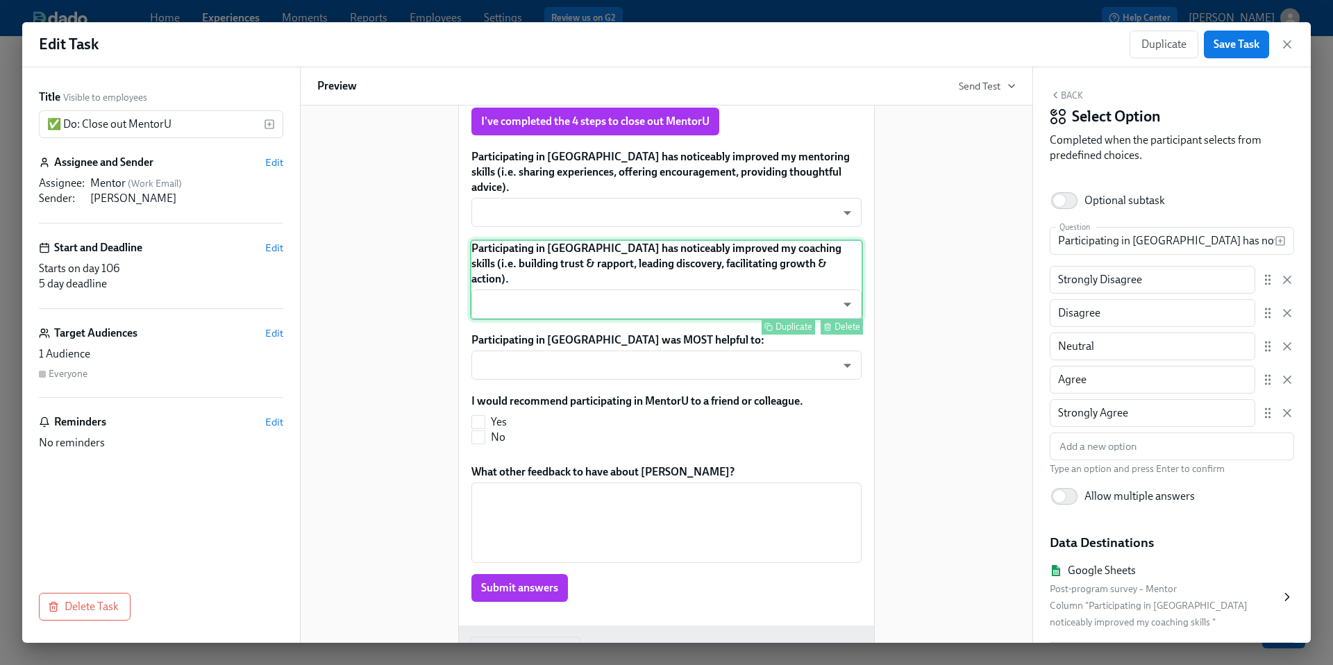
click at [671, 293] on div "Participating in [GEOGRAPHIC_DATA] has noticeably improved my coaching skills (…" at bounding box center [666, 279] width 393 height 81
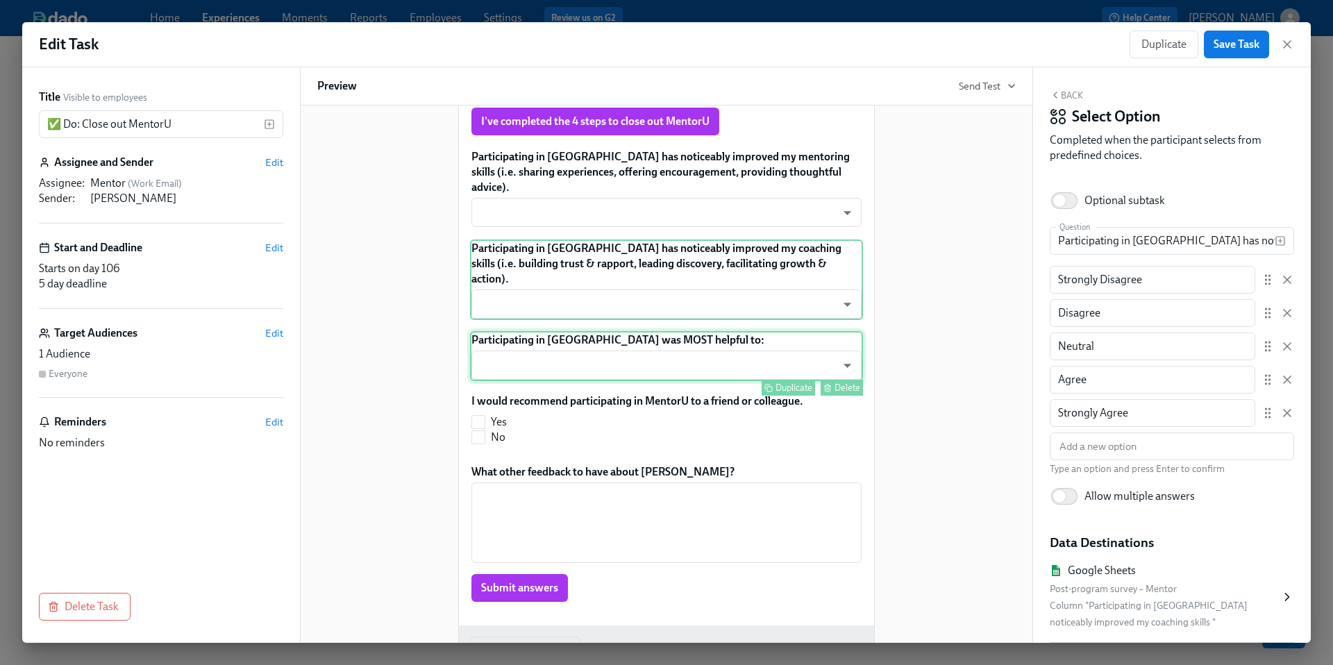
click at [666, 360] on div "Participating in [GEOGRAPHIC_DATA] was MOST helpful to: ​ ​ Duplicate Delete" at bounding box center [666, 356] width 393 height 50
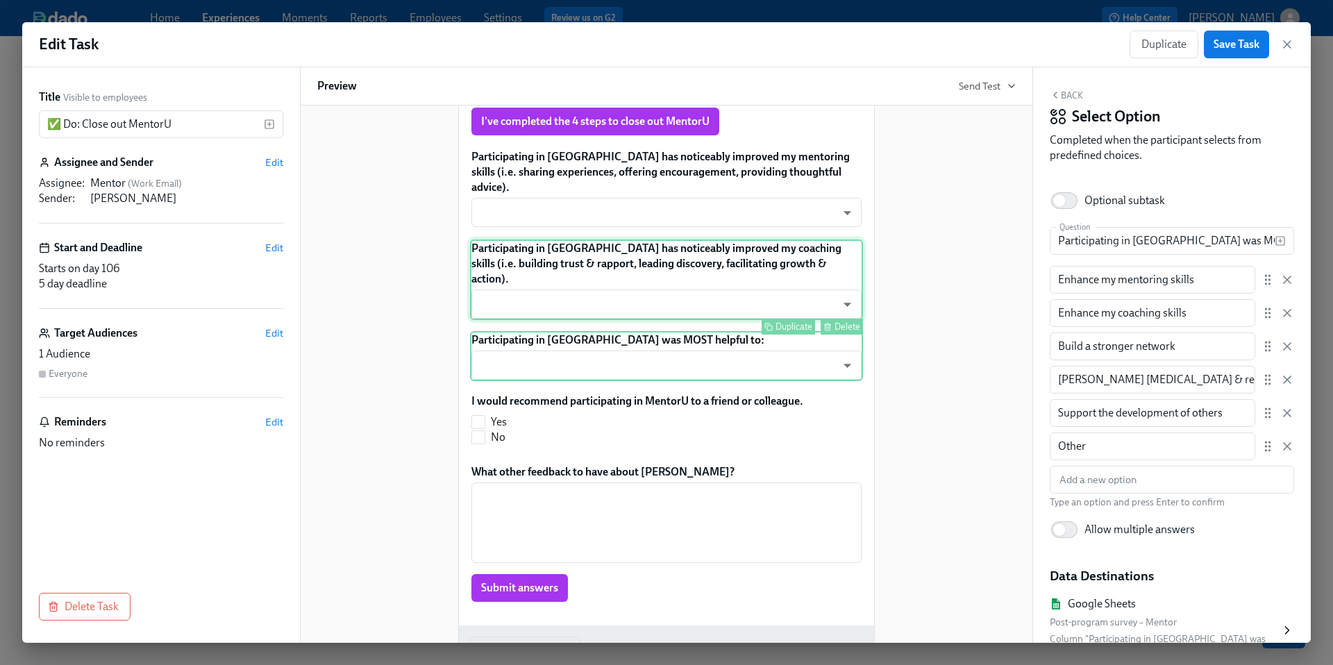
click at [655, 320] on div "Participating in [GEOGRAPHIC_DATA] has noticeably improved my coaching skills (…" at bounding box center [666, 279] width 393 height 81
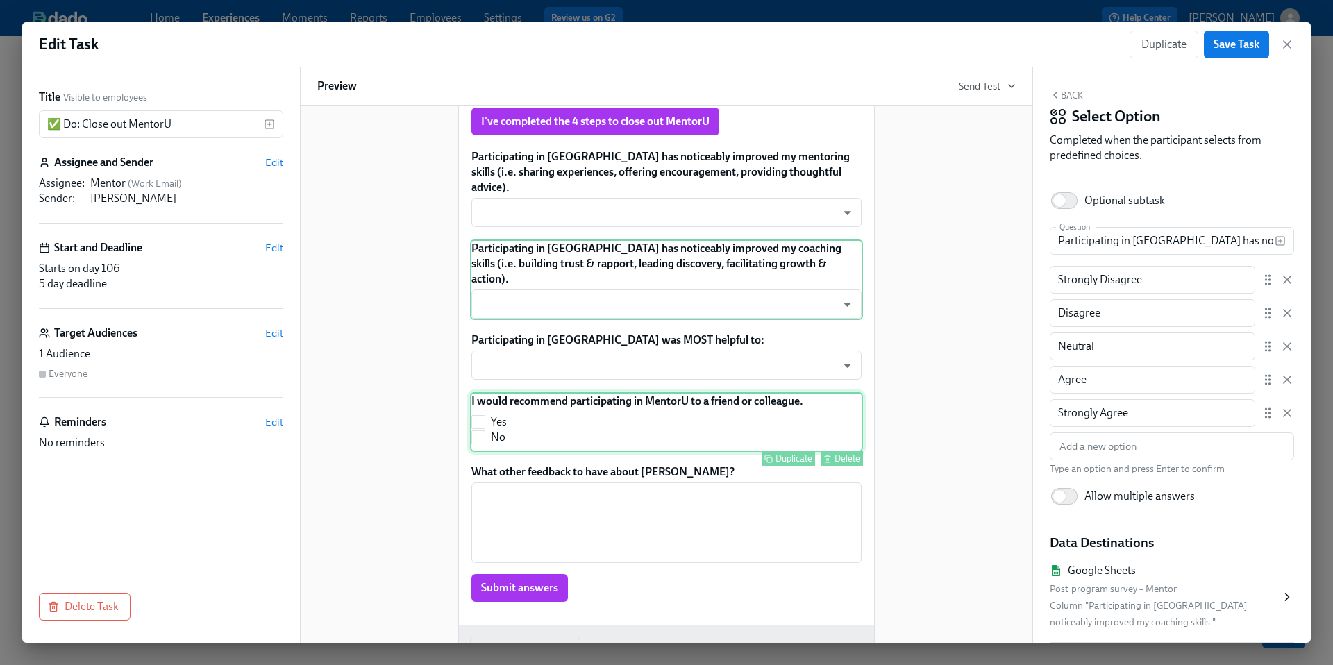
click at [650, 437] on div "I would recommend participating in MentorU to a friend or colleague. Yes No Dup…" at bounding box center [666, 422] width 393 height 60
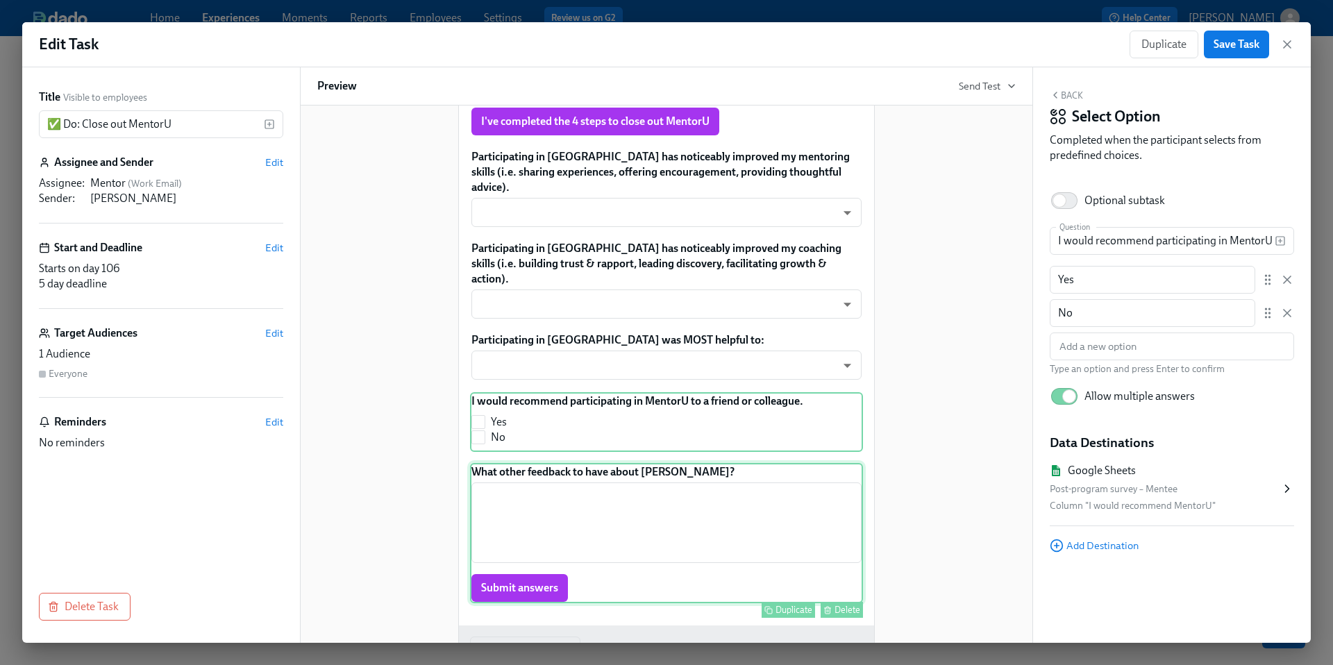
click at [654, 498] on div "What other feedback to have about [PERSON_NAME]? ​ Submit answers Duplicate Del…" at bounding box center [666, 533] width 393 height 140
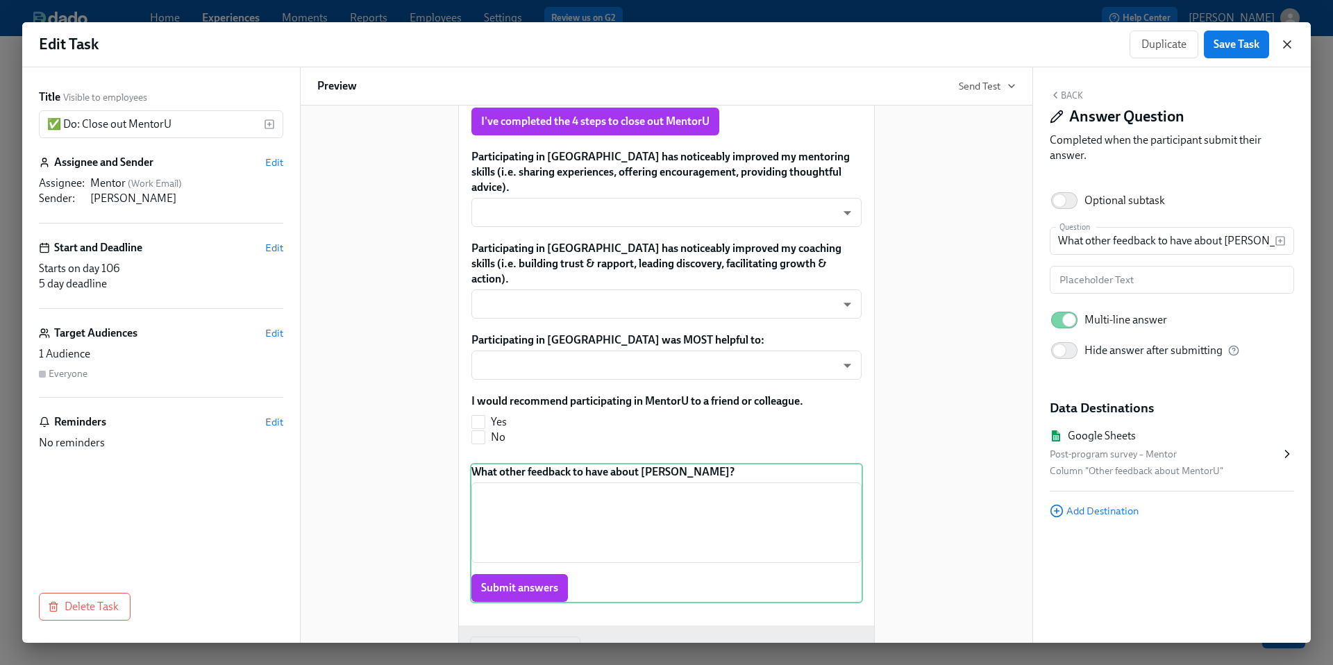
click at [1283, 48] on icon "button" at bounding box center [1286, 44] width 7 height 7
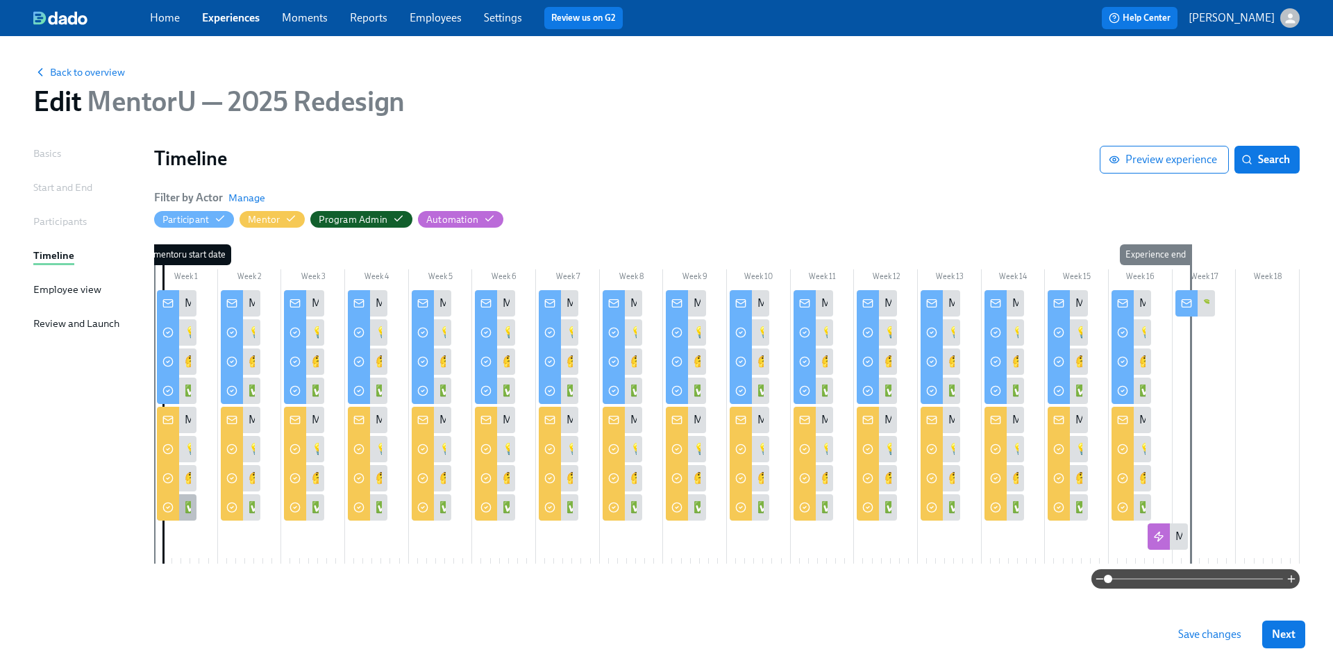
click at [185, 504] on div "✅ Do: Add your skill interest in Career Hub and complete the short survey!" at bounding box center [361, 507] width 352 height 15
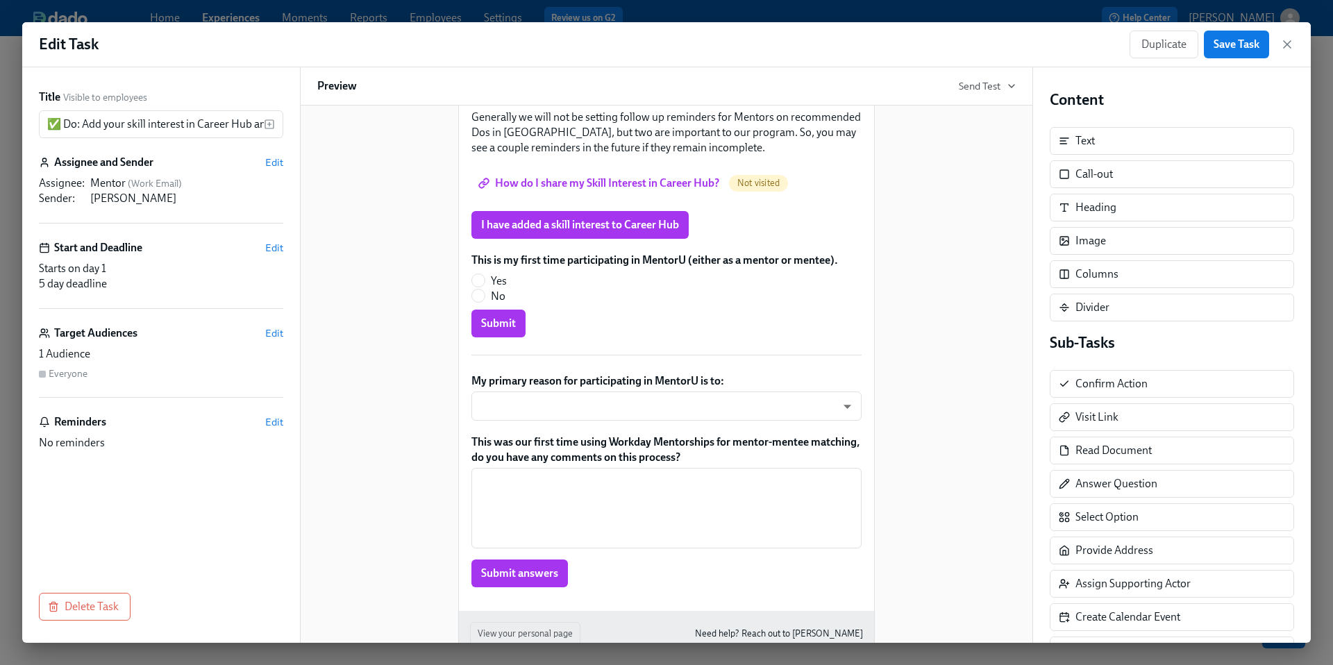
scroll to position [241, 0]
